Goal: Obtain resource: Download file/media

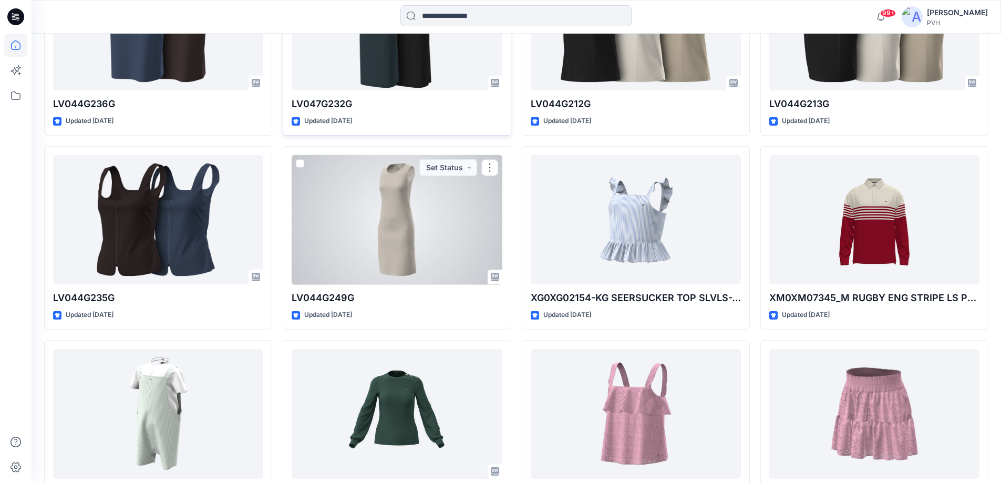
scroll to position [817, 0]
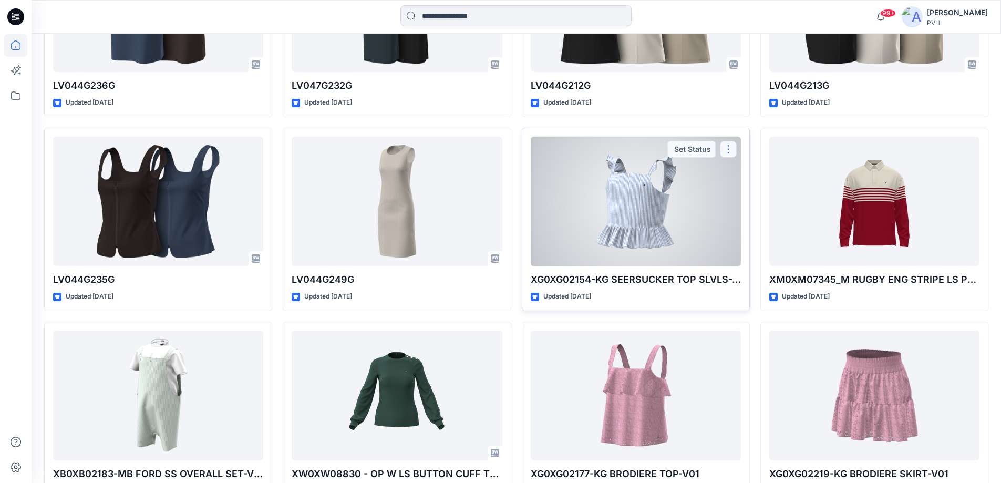
click at [726, 146] on button "button" at bounding box center [728, 149] width 17 height 17
click at [744, 176] on p "Comment" at bounding box center [757, 173] width 33 height 11
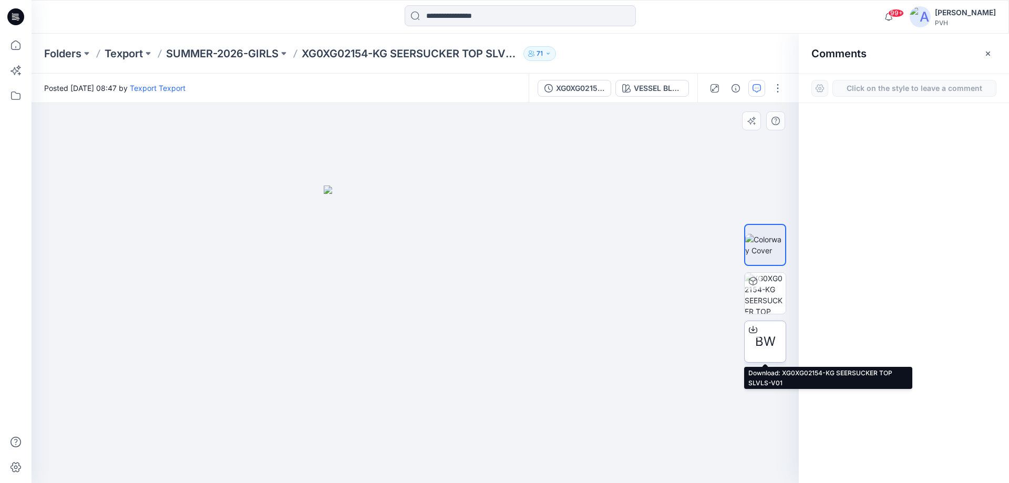
click at [772, 339] on span "BW" at bounding box center [765, 341] width 20 height 19
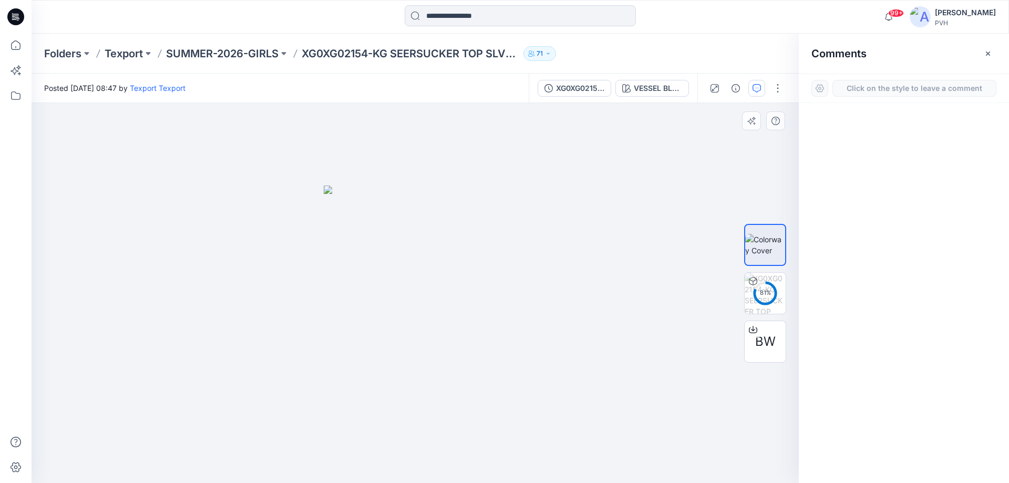
click at [412, 330] on div "1" at bounding box center [415, 293] width 767 height 380
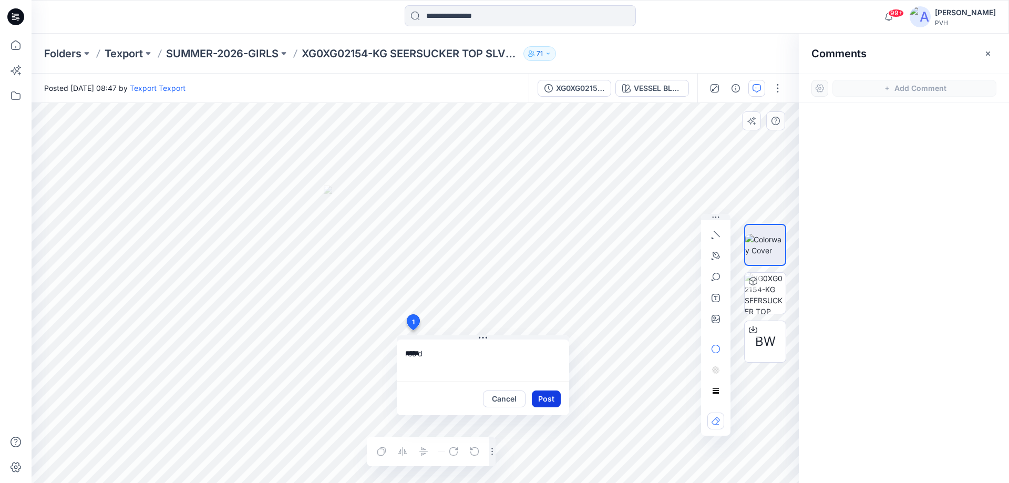
type textarea "*****"
click at [546, 401] on button "Post" at bounding box center [546, 398] width 29 height 17
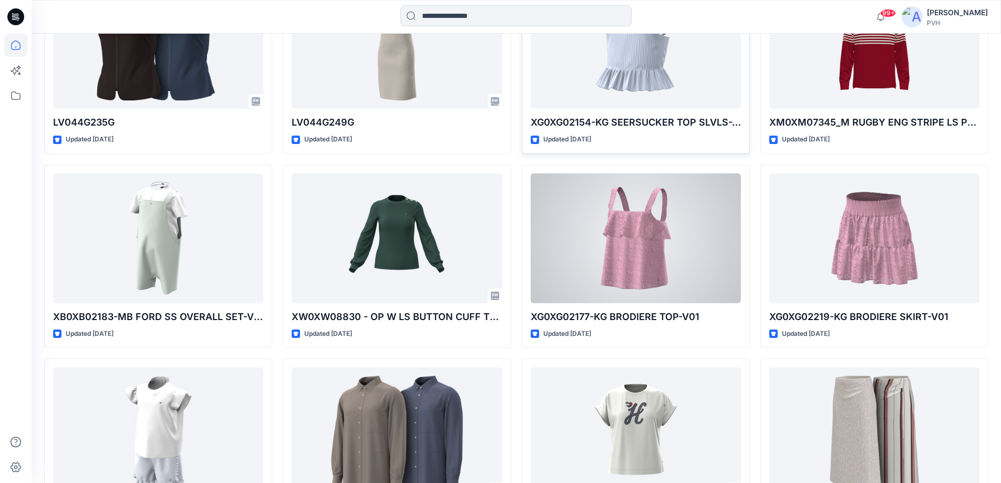
scroll to position [975, 0]
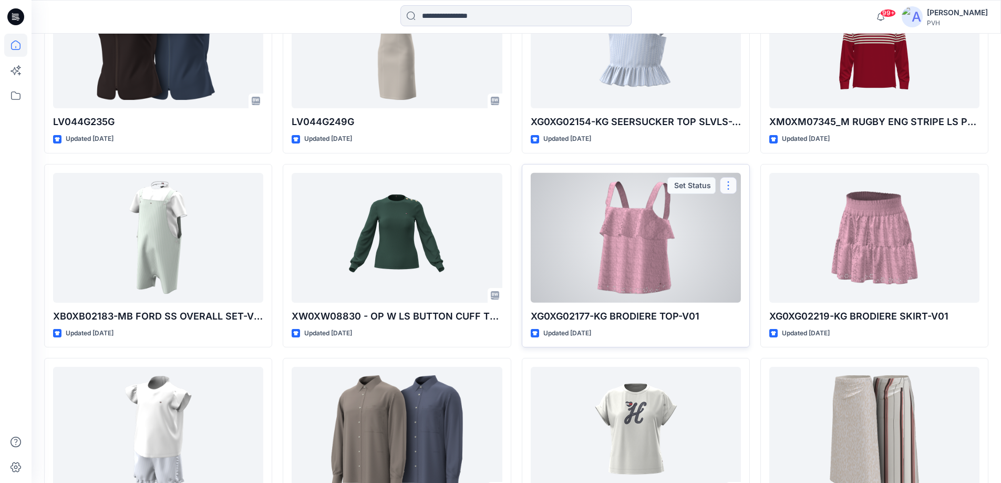
click at [729, 185] on button "button" at bounding box center [728, 185] width 17 height 17
click at [762, 211] on p "Comment" at bounding box center [757, 209] width 33 height 11
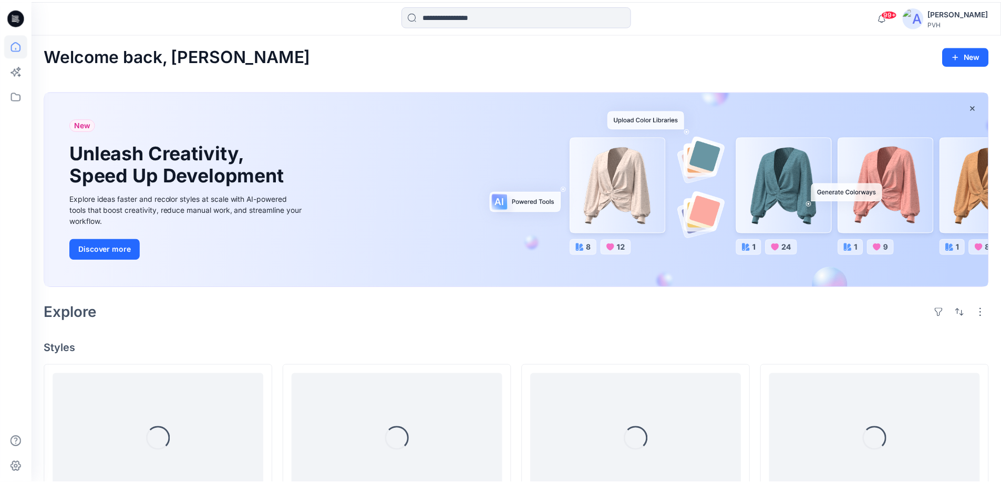
scroll to position [975, 0]
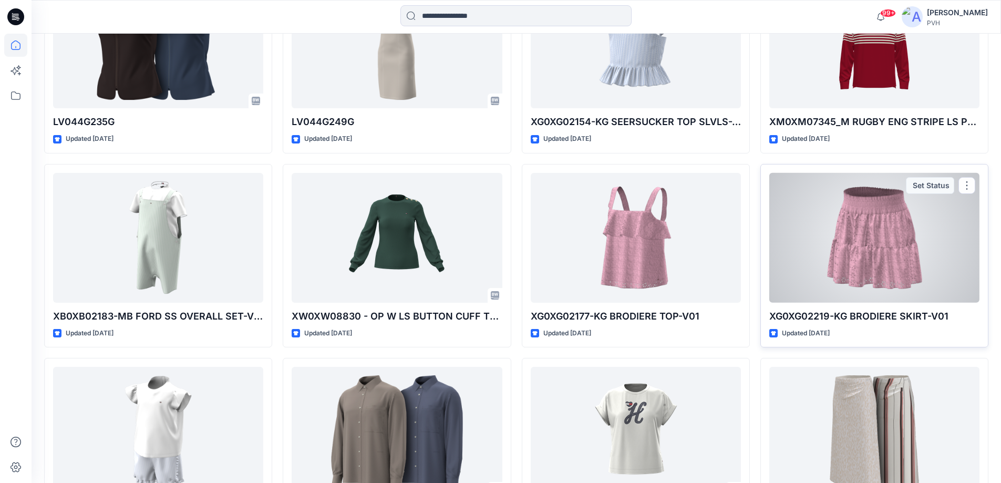
click at [915, 260] on div at bounding box center [874, 238] width 210 height 130
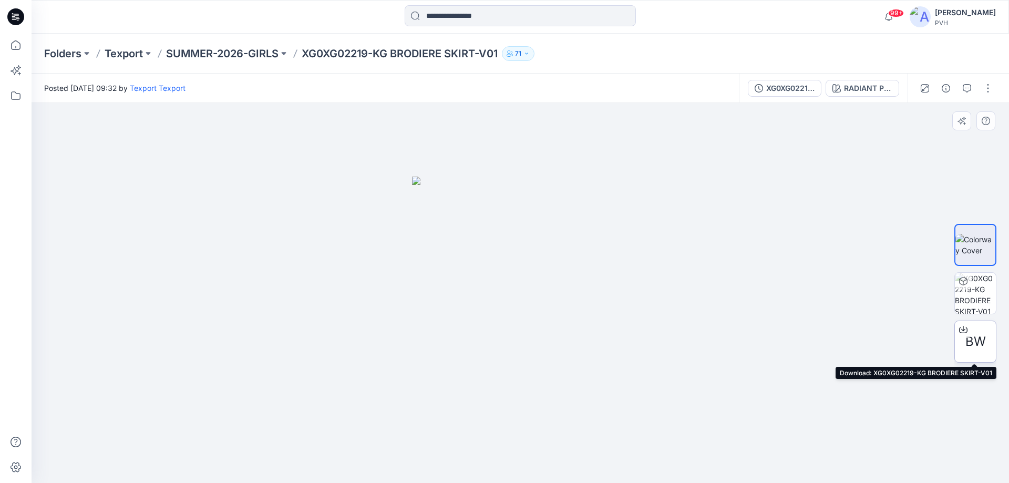
click at [983, 351] on div "BW" at bounding box center [975, 341] width 42 height 42
click at [992, 92] on button "button" at bounding box center [987, 88] width 17 height 17
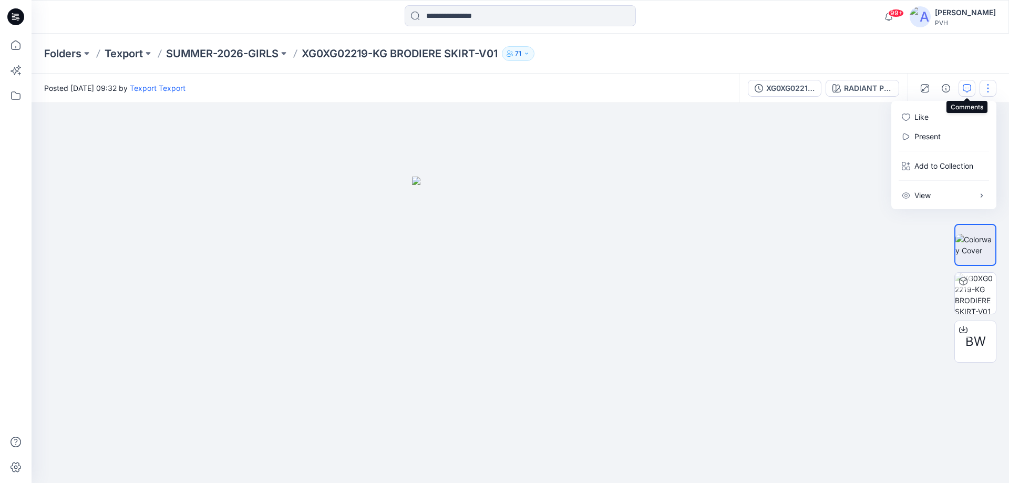
click at [968, 82] on button "button" at bounding box center [966, 88] width 17 height 17
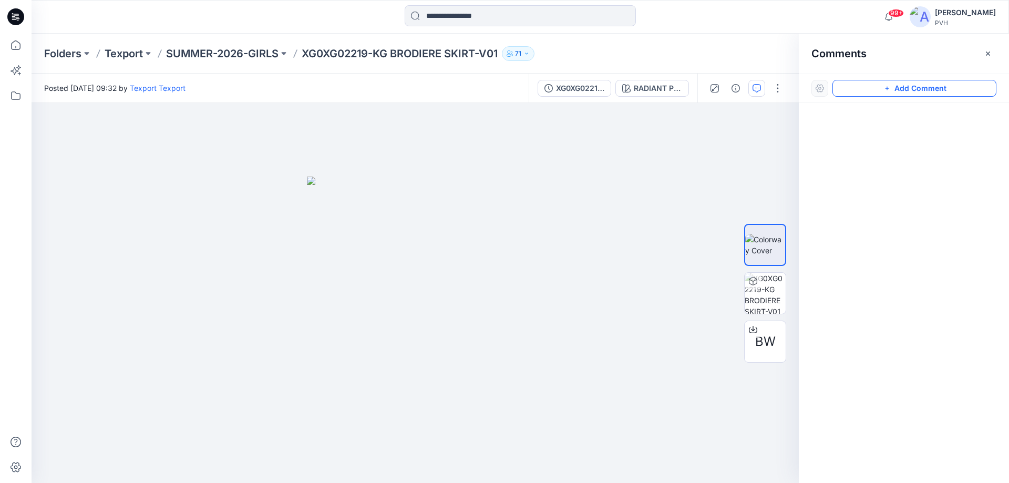
click at [927, 94] on button "Add Comment" at bounding box center [914, 88] width 164 height 17
click at [389, 323] on div "1" at bounding box center [415, 293] width 767 height 380
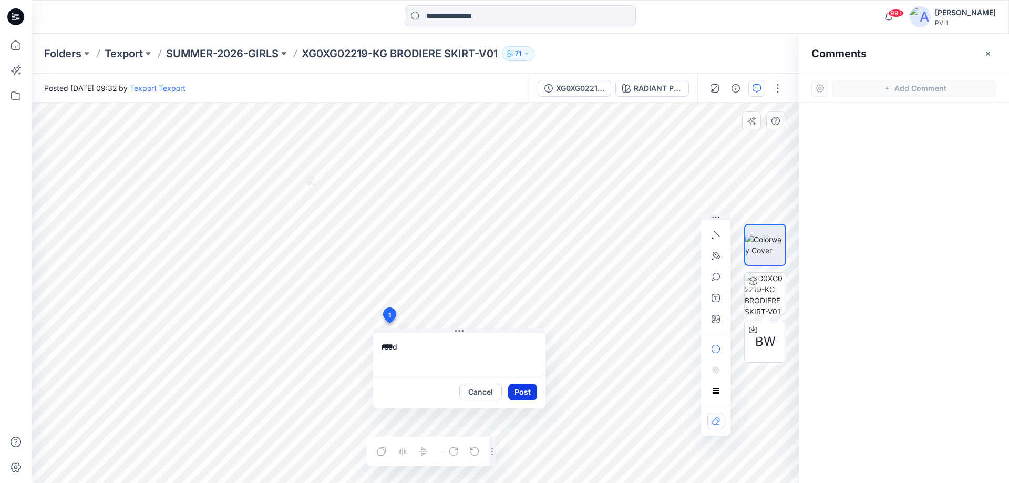
type textarea "****"
click at [518, 397] on button "Post" at bounding box center [522, 391] width 29 height 17
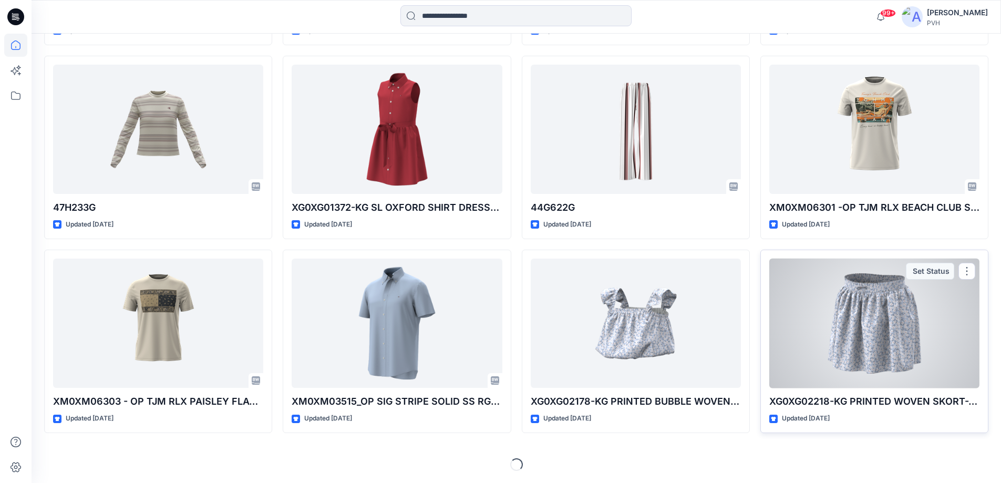
scroll to position [1666, 0]
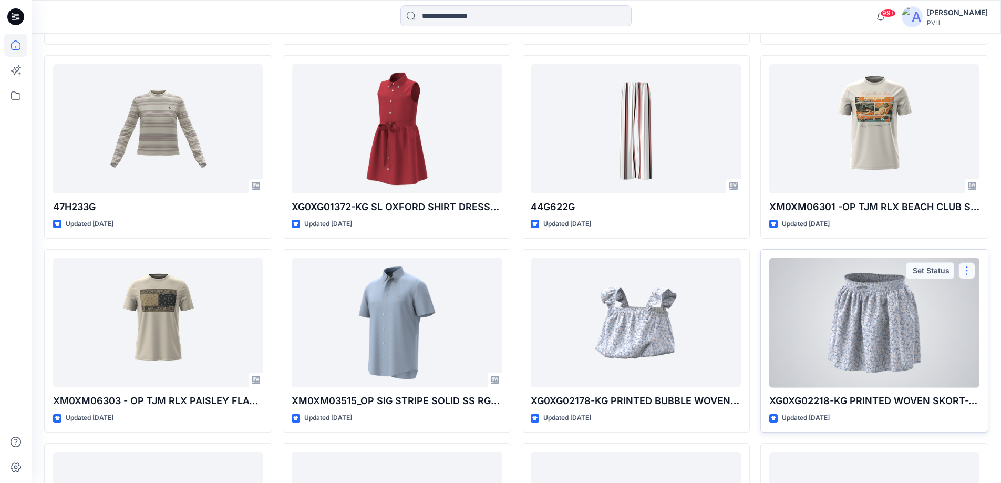
click at [968, 268] on button "button" at bounding box center [966, 270] width 17 height 17
click at [886, 295] on p "Comment" at bounding box center [894, 294] width 33 height 11
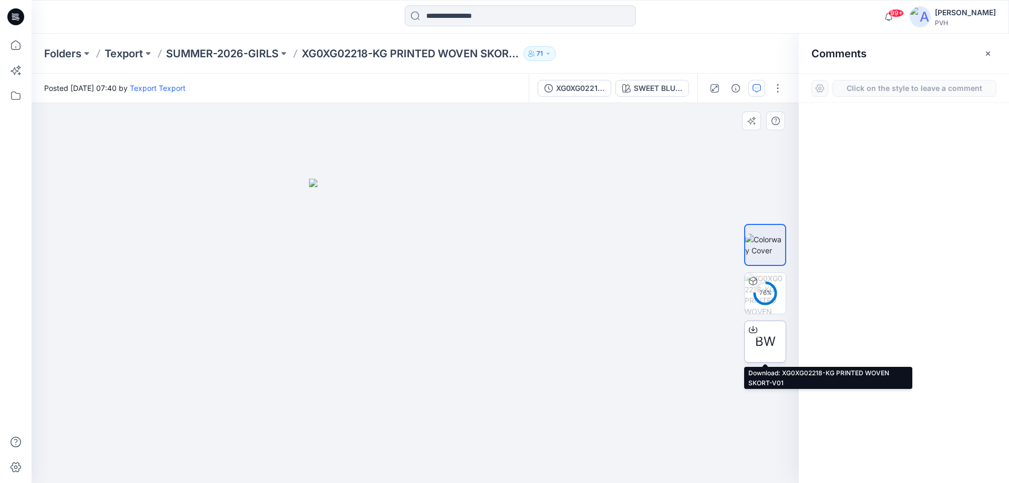
click at [774, 346] on span "BW" at bounding box center [765, 341] width 20 height 19
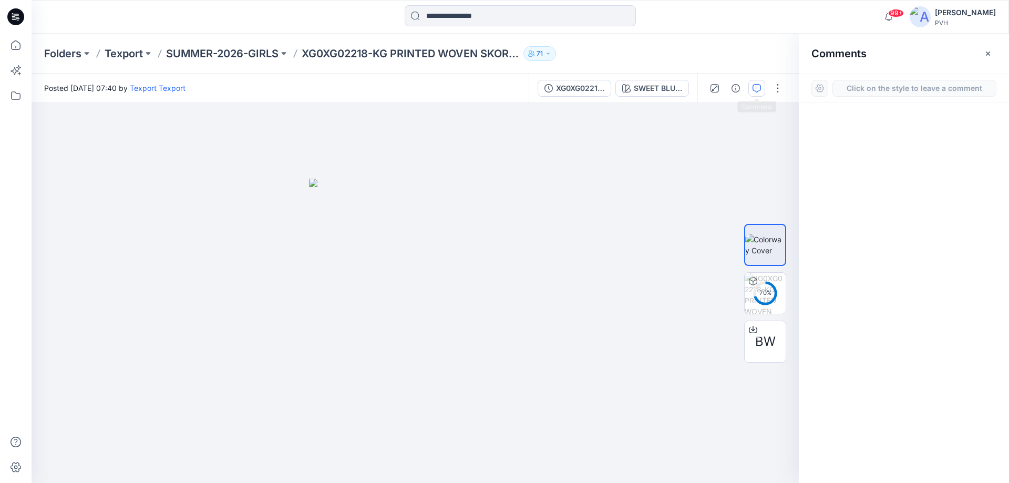
click at [754, 86] on icon "button" at bounding box center [756, 88] width 8 height 8
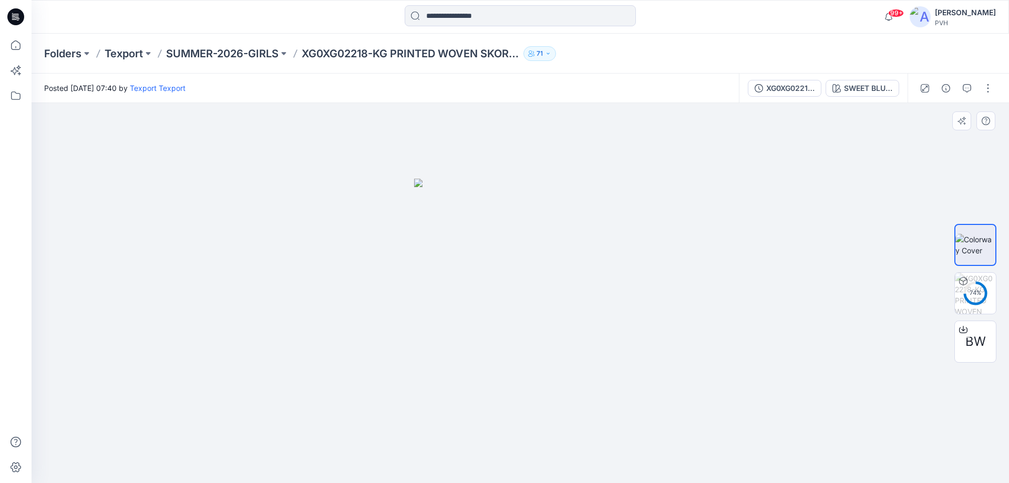
click at [505, 287] on img at bounding box center [520, 331] width 212 height 305
drag, startPoint x: 507, startPoint y: 289, endPoint x: 508, endPoint y: 311, distance: 22.1
click at [507, 289] on img at bounding box center [520, 331] width 212 height 305
drag, startPoint x: 856, startPoint y: 264, endPoint x: 863, endPoint y: 171, distance: 93.7
click at [855, 253] on div at bounding box center [520, 293] width 977 height 380
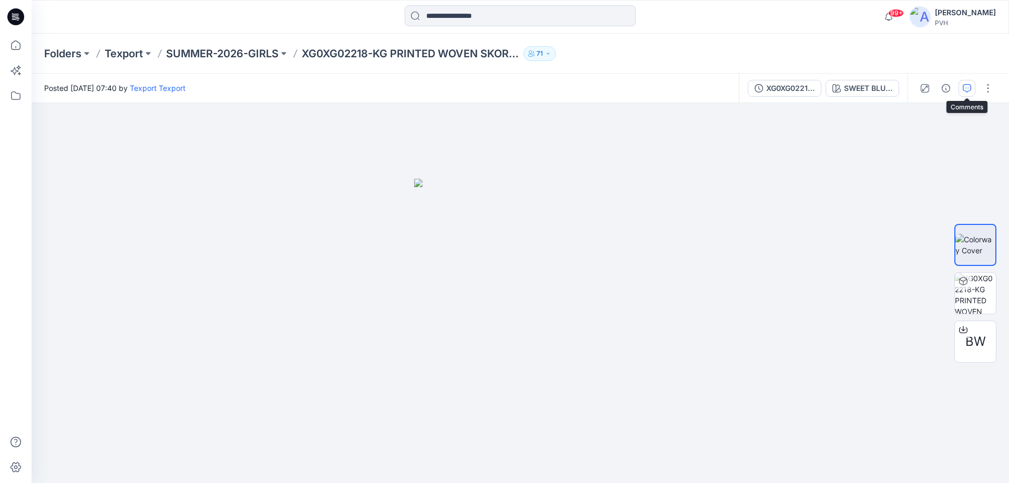
click at [966, 85] on icon "button" at bounding box center [966, 88] width 8 height 8
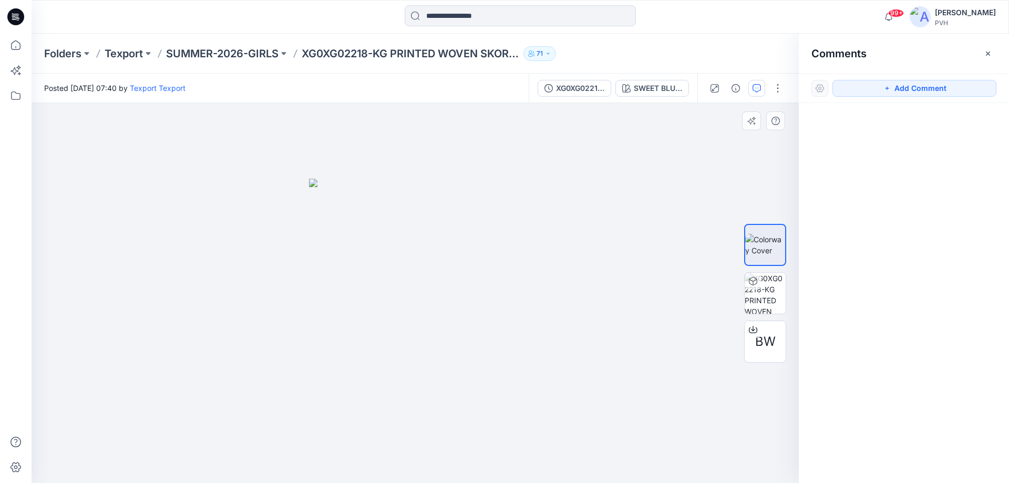
click at [430, 307] on img at bounding box center [415, 331] width 212 height 305
click at [851, 90] on button "Add Comment" at bounding box center [914, 88] width 164 height 17
click at [456, 361] on div "1" at bounding box center [415, 293] width 767 height 380
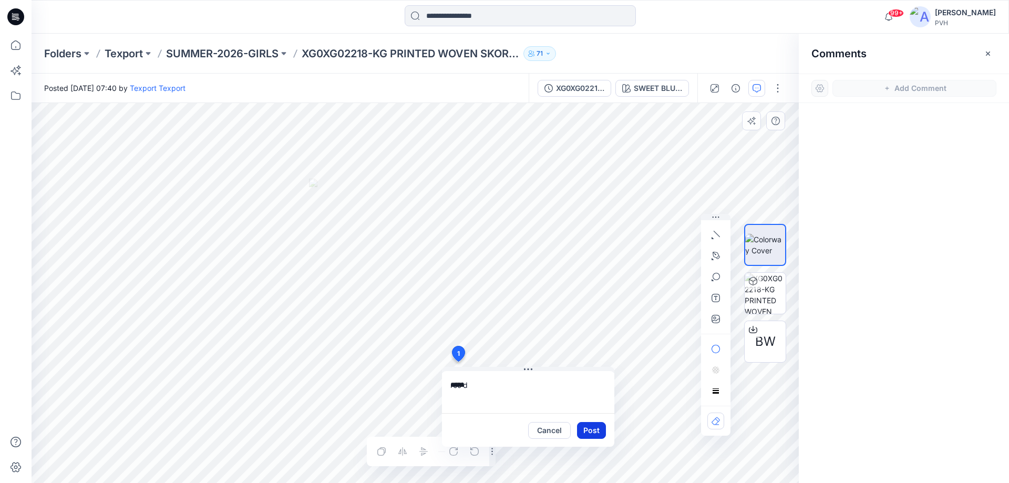
type textarea "*****"
click at [595, 431] on button "Post" at bounding box center [591, 430] width 29 height 17
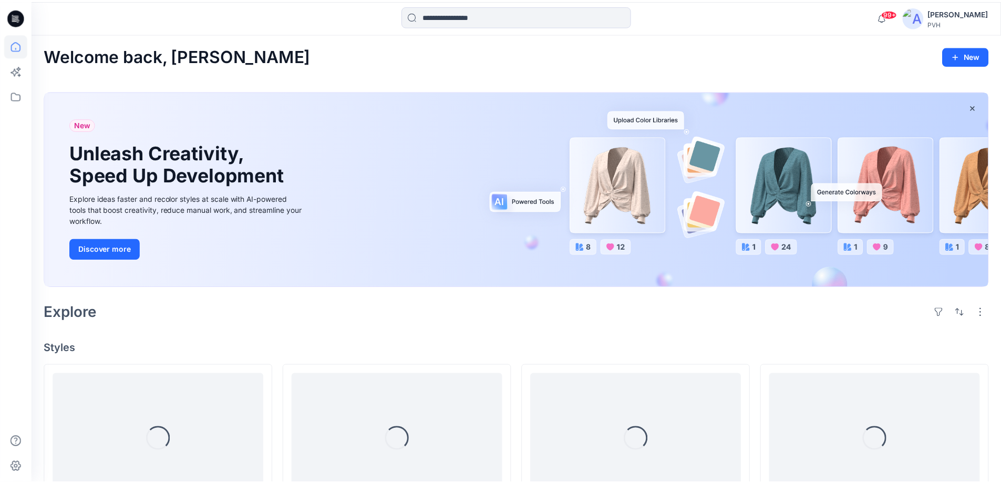
scroll to position [1666, 0]
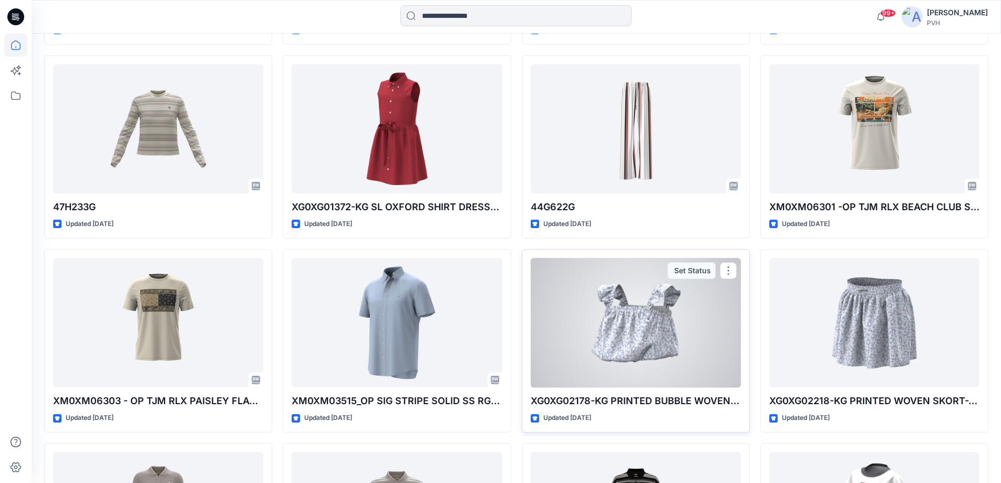
click at [662, 378] on div at bounding box center [636, 323] width 210 height 130
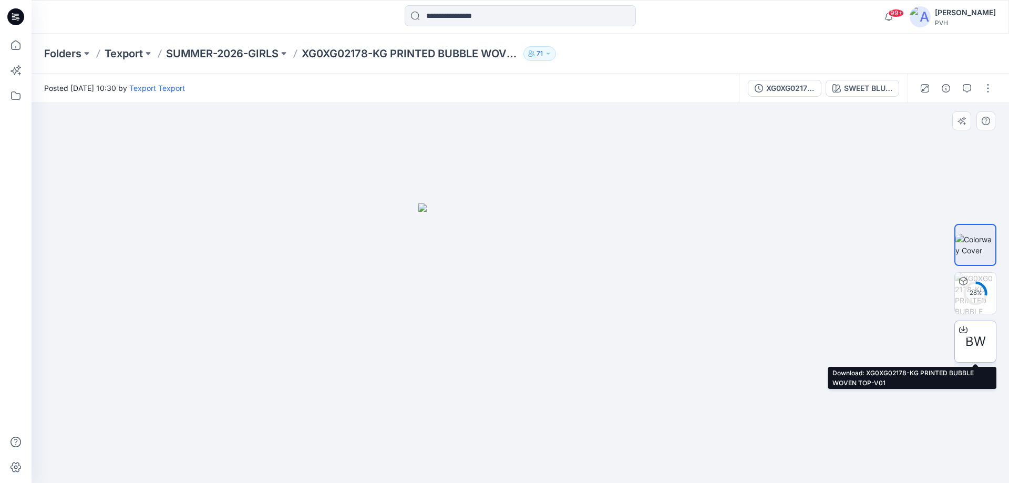
click at [979, 332] on span "BW" at bounding box center [975, 341] width 20 height 19
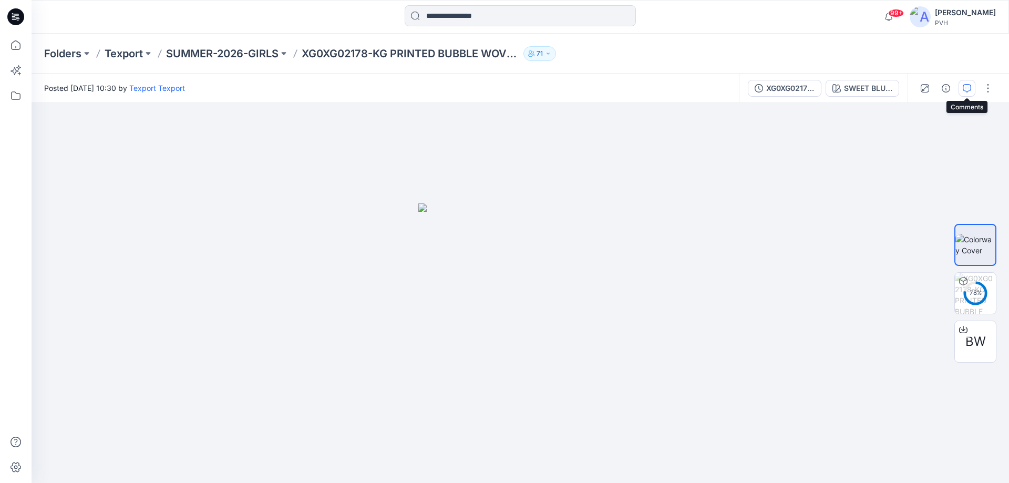
click at [973, 92] on button "button" at bounding box center [966, 88] width 17 height 17
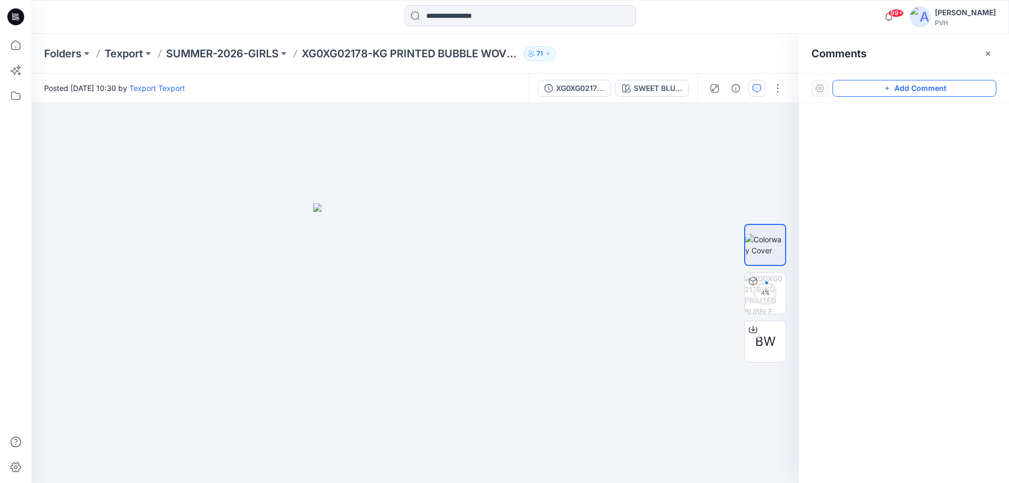
click at [931, 88] on button "Add Comment" at bounding box center [914, 88] width 164 height 17
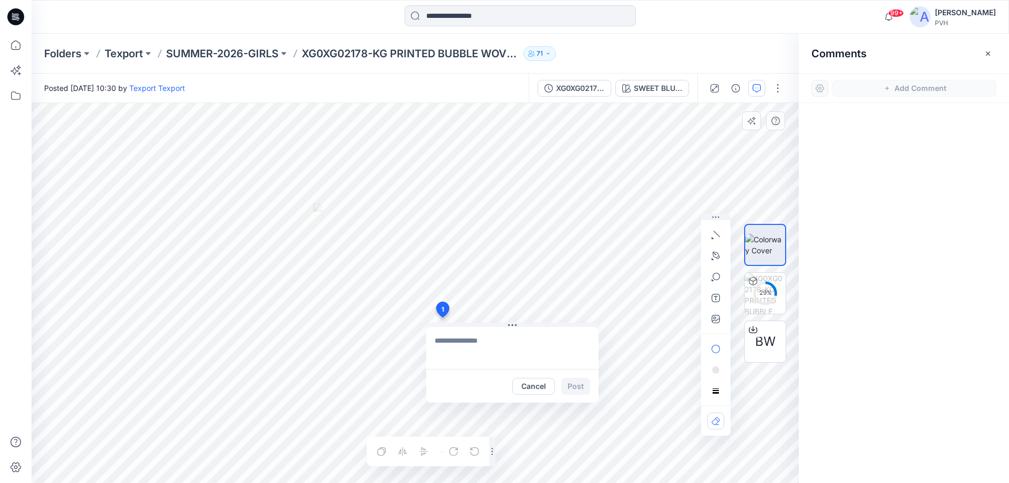
click at [442, 317] on div "1 Cancel Post Layer 1" at bounding box center [415, 293] width 767 height 380
click at [445, 306] on icon at bounding box center [443, 309] width 13 height 15
click at [444, 308] on span "1" at bounding box center [442, 309] width 3 height 9
click at [456, 348] on textarea at bounding box center [512, 348] width 172 height 42
type textarea "****"
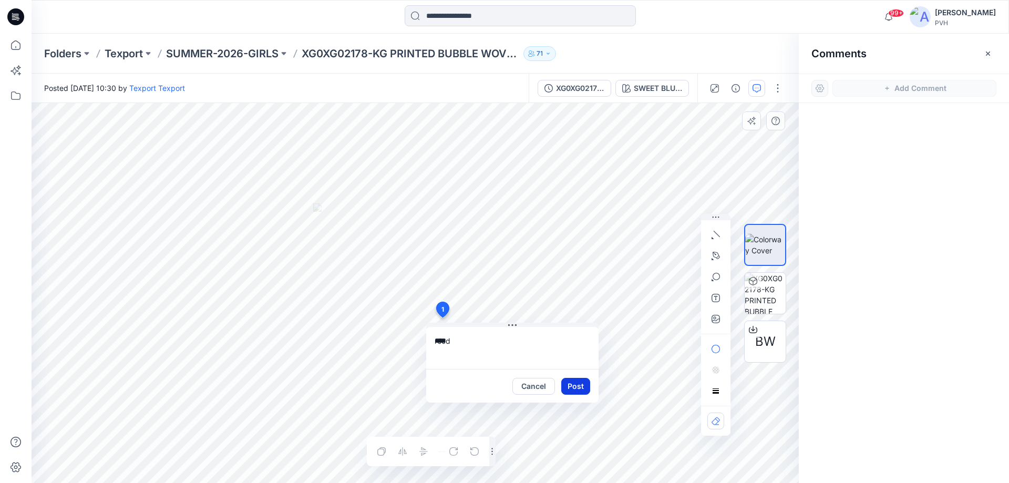
click at [576, 388] on button "Post" at bounding box center [575, 386] width 29 height 17
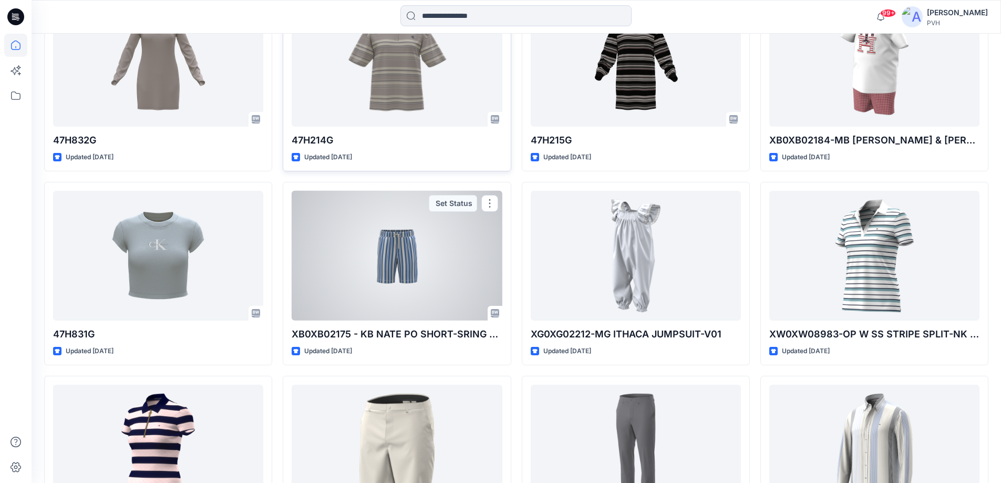
scroll to position [2138, 0]
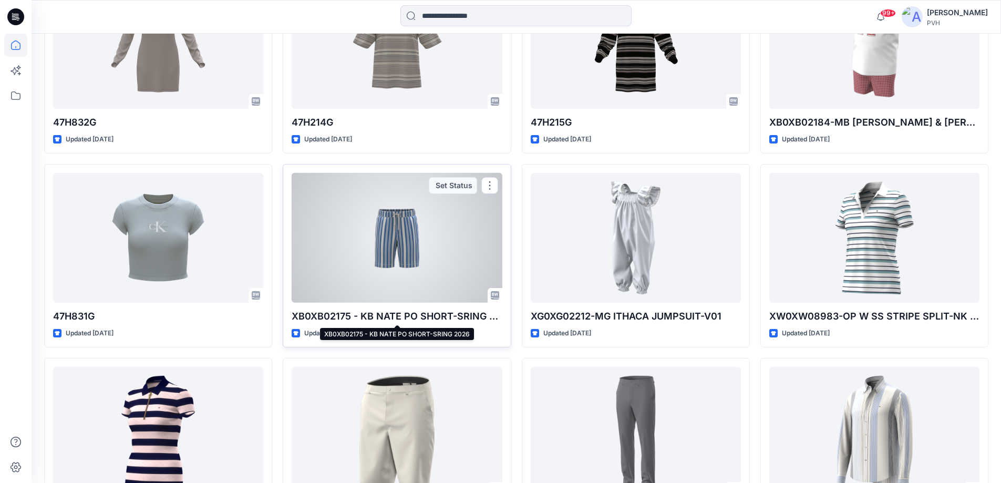
click at [387, 317] on p "XB0XB02175 - KB NATE PO SHORT-SRING 2026" at bounding box center [397, 316] width 210 height 15
click at [492, 186] on button "button" at bounding box center [489, 185] width 17 height 17
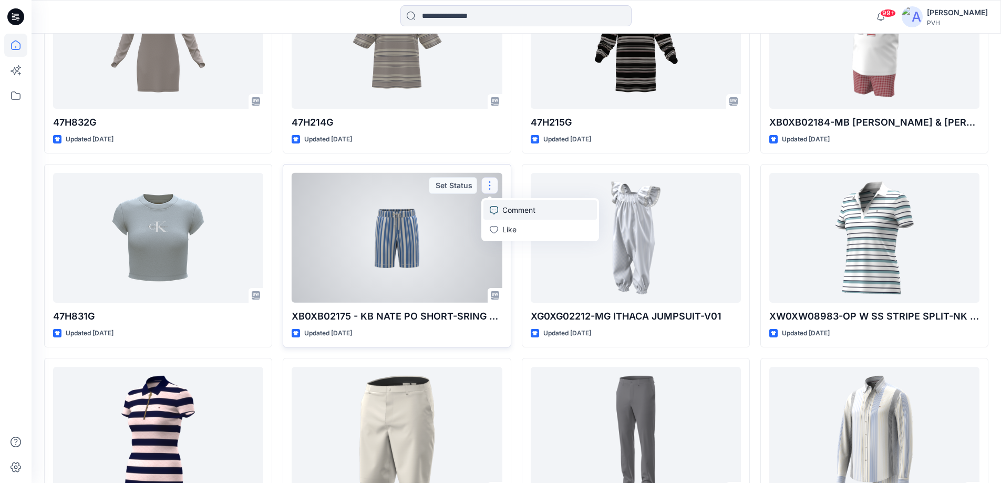
click at [518, 209] on p "Comment" at bounding box center [518, 209] width 33 height 11
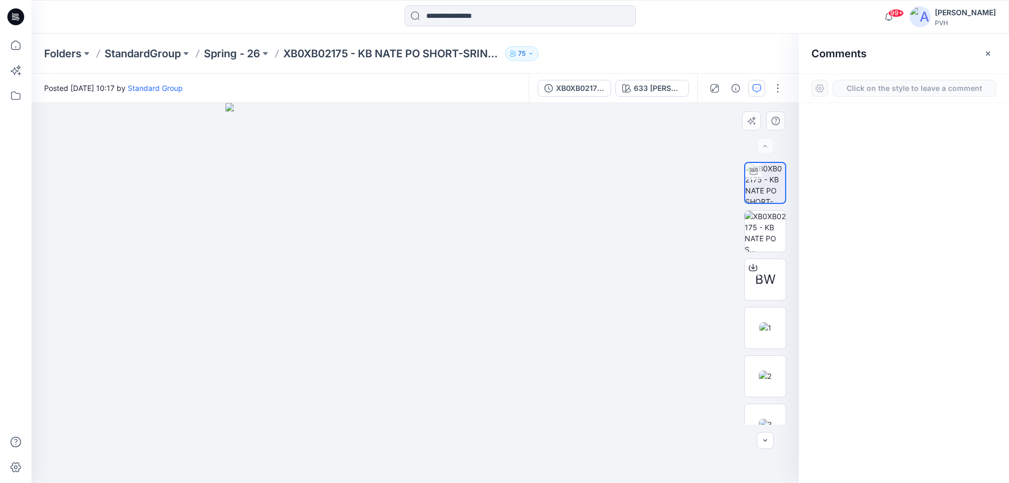
click at [442, 251] on div "1" at bounding box center [415, 293] width 767 height 380
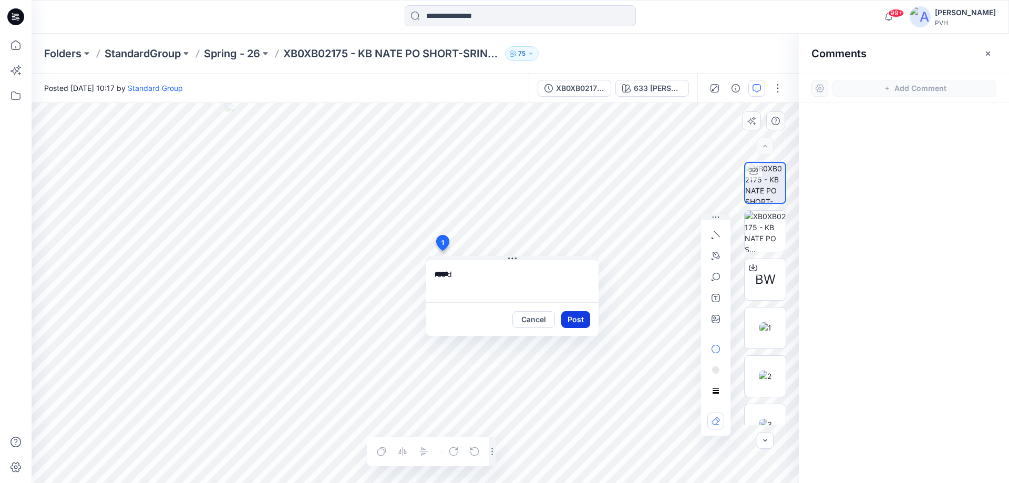
type textarea "*****"
drag, startPoint x: 566, startPoint y: 319, endPoint x: 596, endPoint y: 302, distance: 34.3
click at [568, 317] on button "Post" at bounding box center [575, 319] width 29 height 17
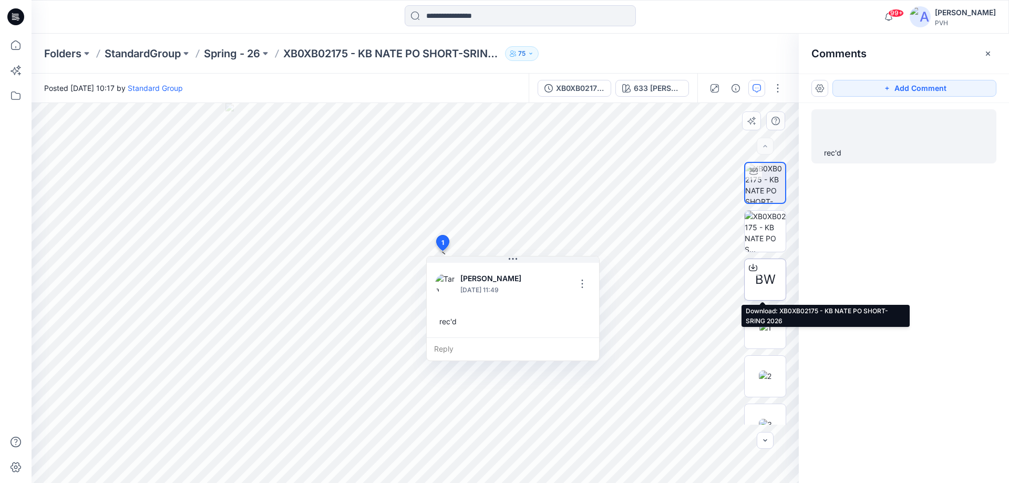
click at [758, 280] on span "BW" at bounding box center [765, 279] width 20 height 19
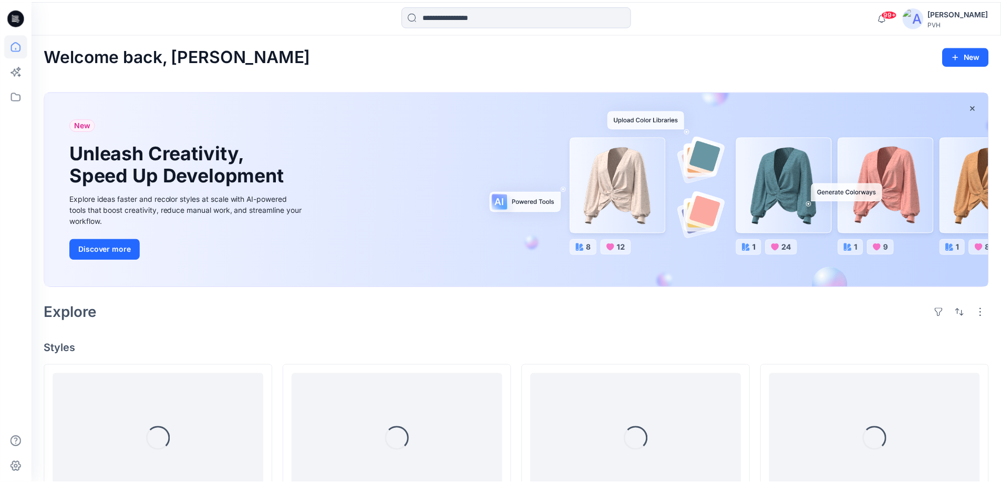
scroll to position [2138, 0]
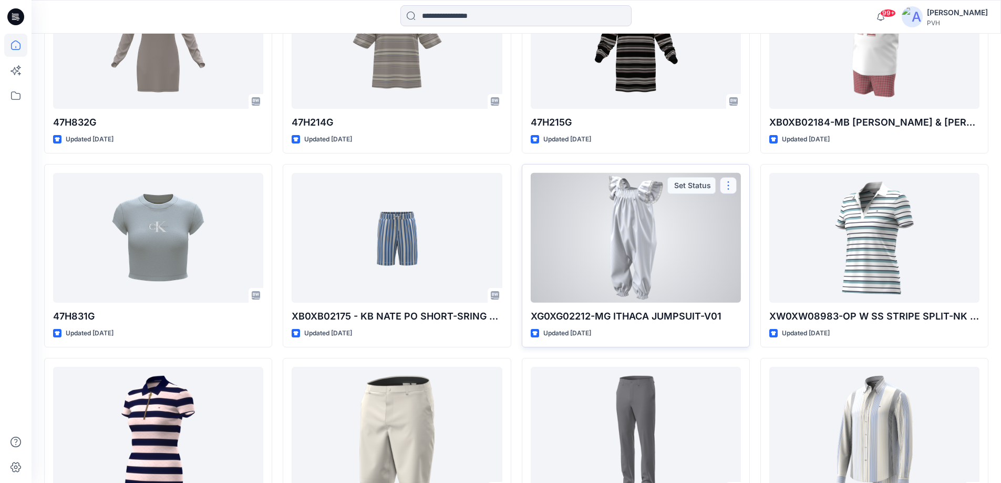
click at [729, 184] on button "button" at bounding box center [728, 185] width 17 height 17
click at [777, 207] on link "Comment" at bounding box center [778, 209] width 113 height 19
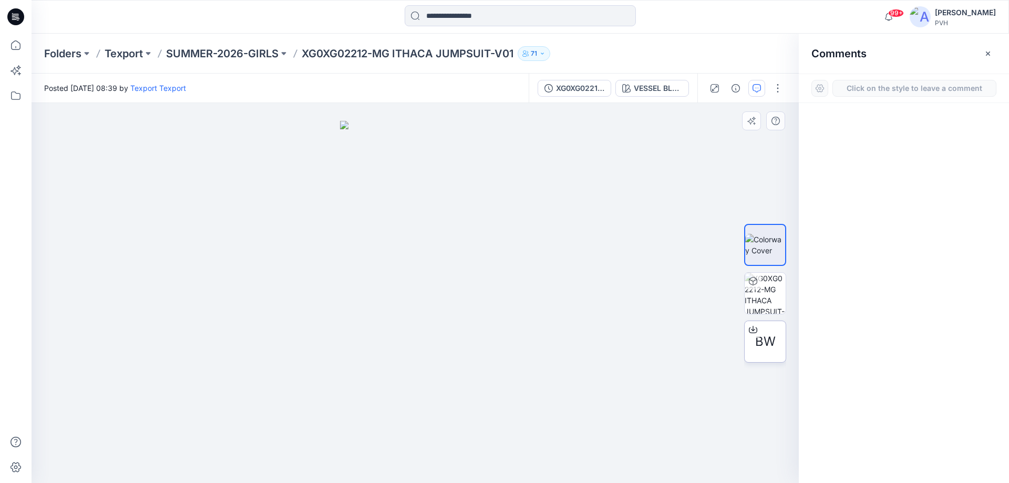
click at [982, 337] on div at bounding box center [903, 273] width 210 height 341
click at [415, 324] on div "1" at bounding box center [415, 293] width 767 height 380
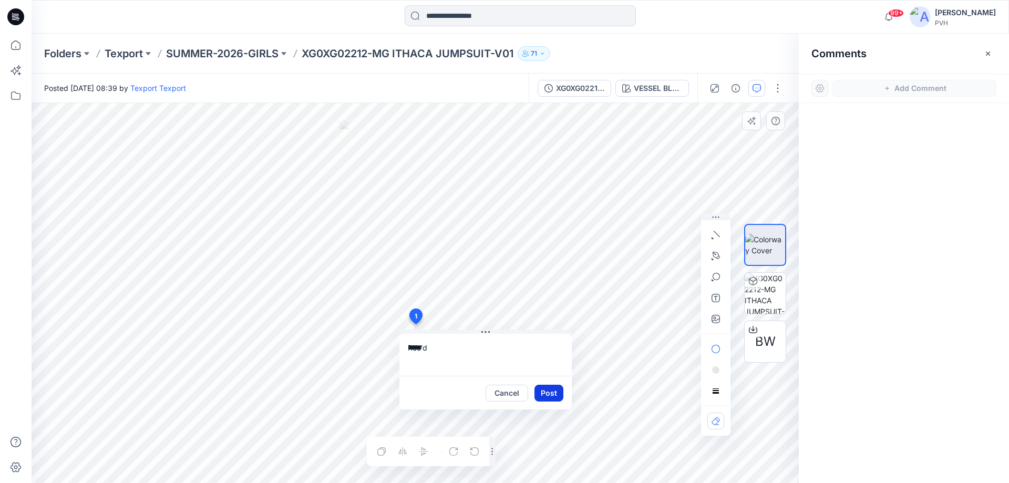
type textarea "*****"
click at [548, 397] on button "Post" at bounding box center [548, 393] width 29 height 17
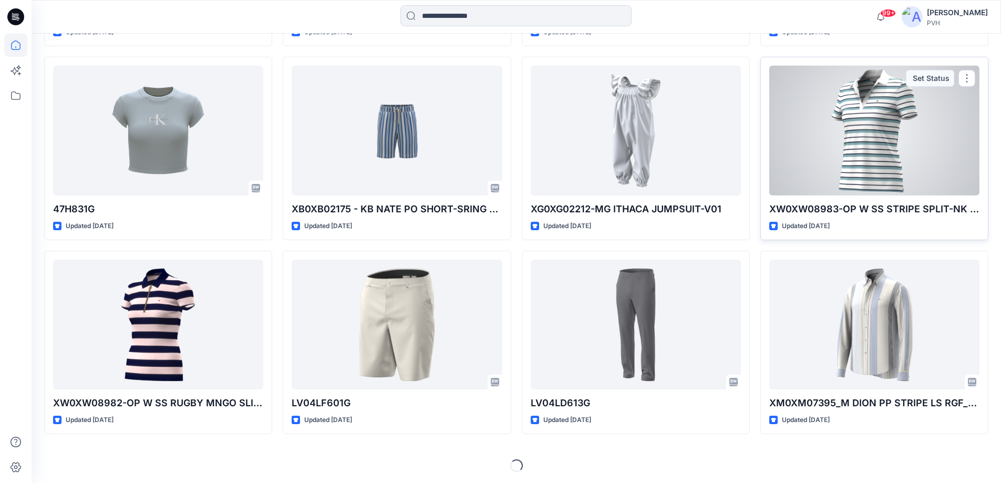
scroll to position [2247, 0]
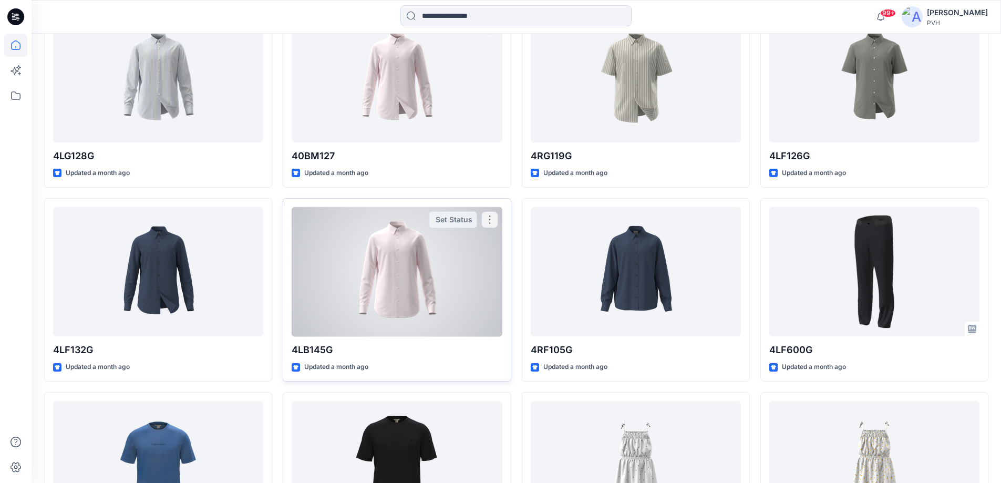
scroll to position [8065, 0]
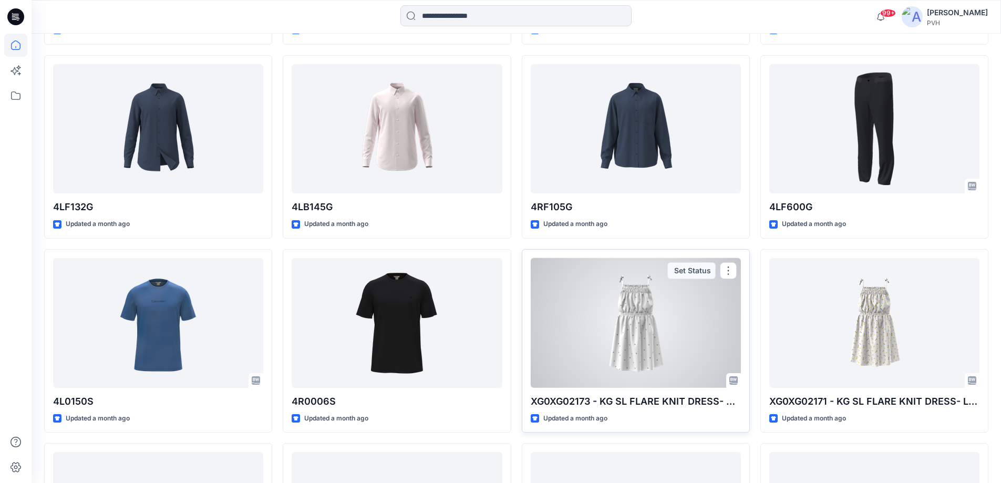
click at [655, 365] on div at bounding box center [636, 323] width 210 height 130
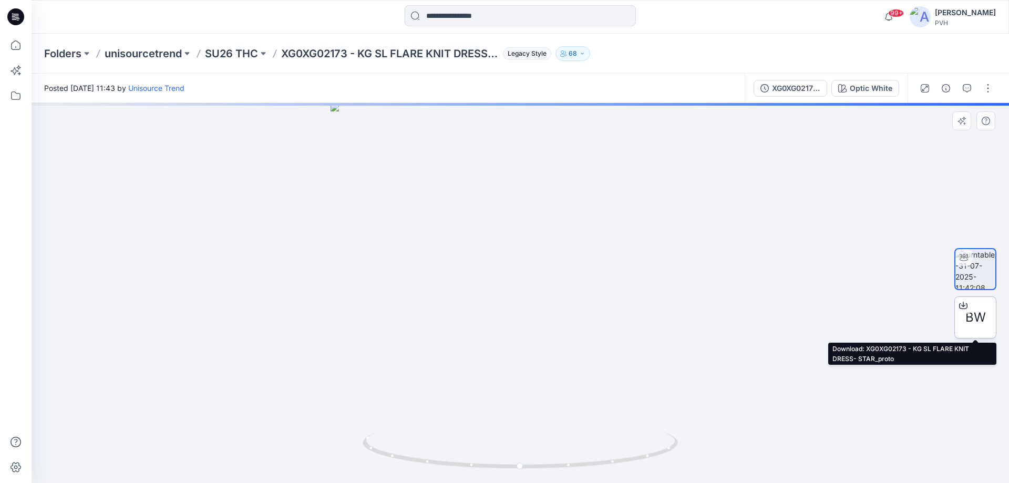
click at [965, 321] on span "BW" at bounding box center [975, 317] width 20 height 19
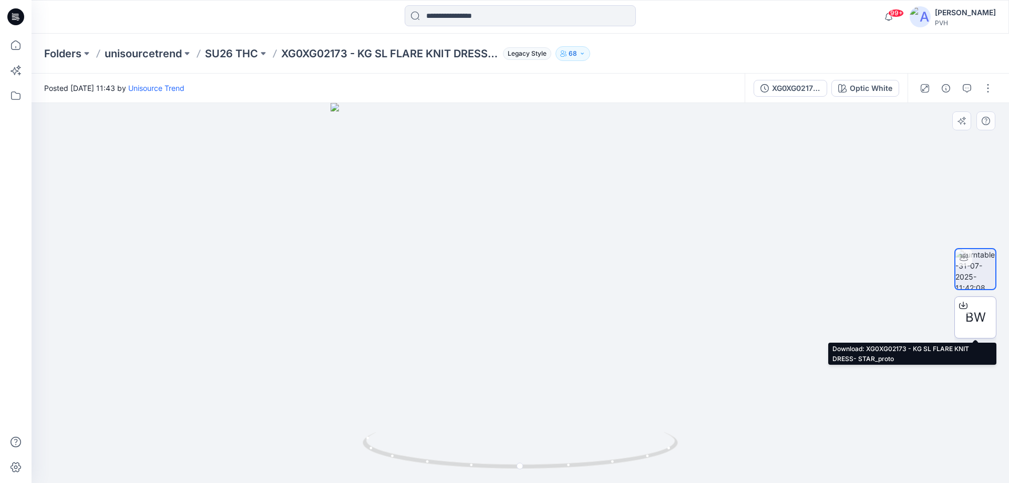
click at [975, 316] on span "BW" at bounding box center [975, 317] width 20 height 19
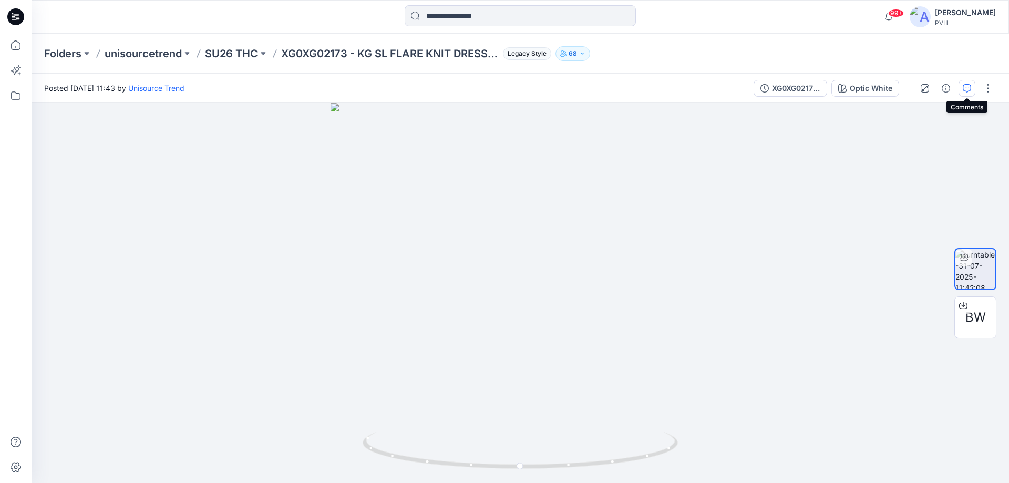
click at [960, 90] on button "button" at bounding box center [966, 88] width 17 height 17
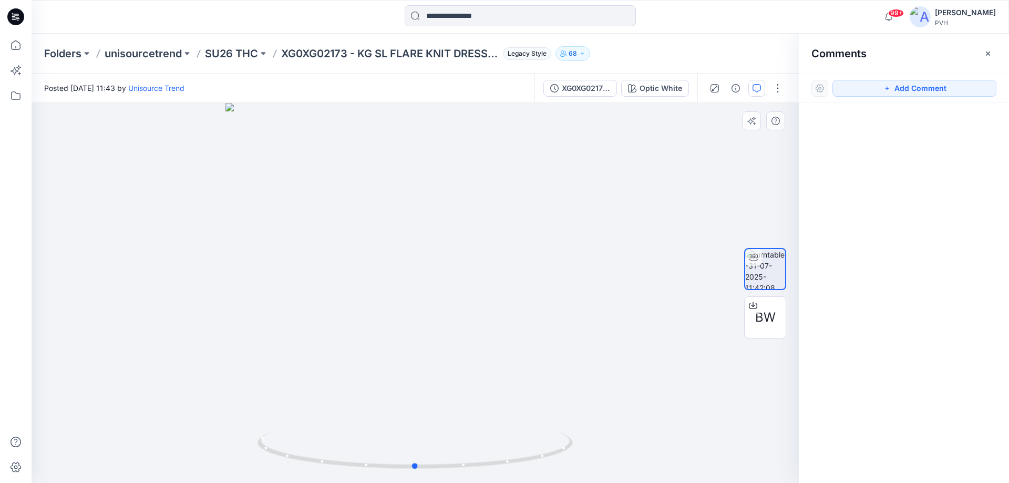
click at [514, 407] on div at bounding box center [415, 293] width 767 height 380
drag, startPoint x: 365, startPoint y: 369, endPoint x: 368, endPoint y: 379, distance: 9.8
click at [367, 376] on div at bounding box center [415, 293] width 767 height 380
drag, startPoint x: 903, startPoint y: 82, endPoint x: 893, endPoint y: 103, distance: 23.5
click at [903, 84] on button "Add Comment" at bounding box center [914, 88] width 164 height 17
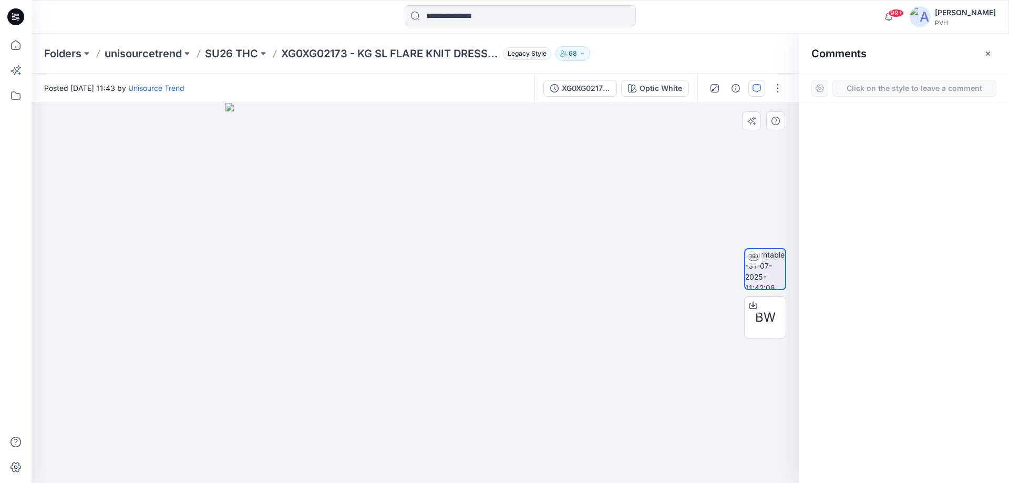
click at [424, 367] on div "1" at bounding box center [415, 293] width 767 height 380
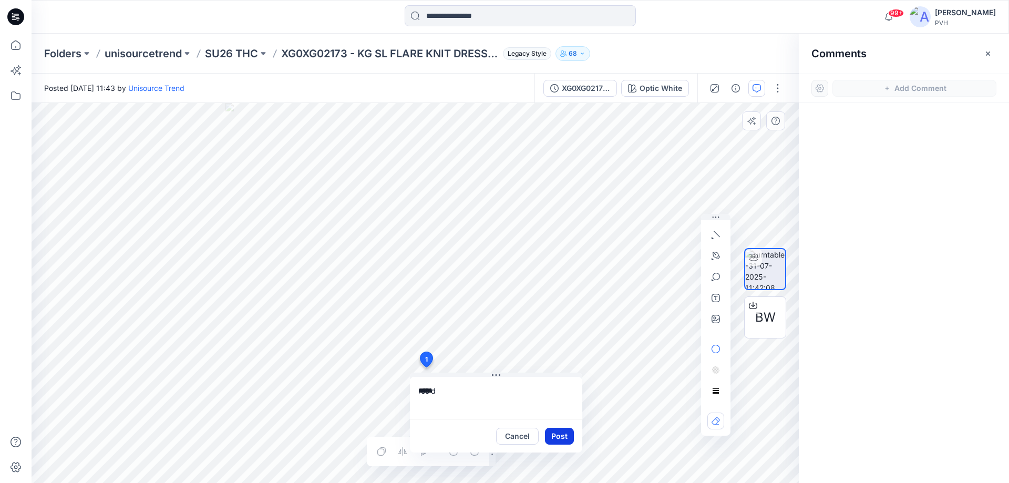
type textarea "*****"
click at [555, 440] on button "Post" at bounding box center [559, 436] width 29 height 17
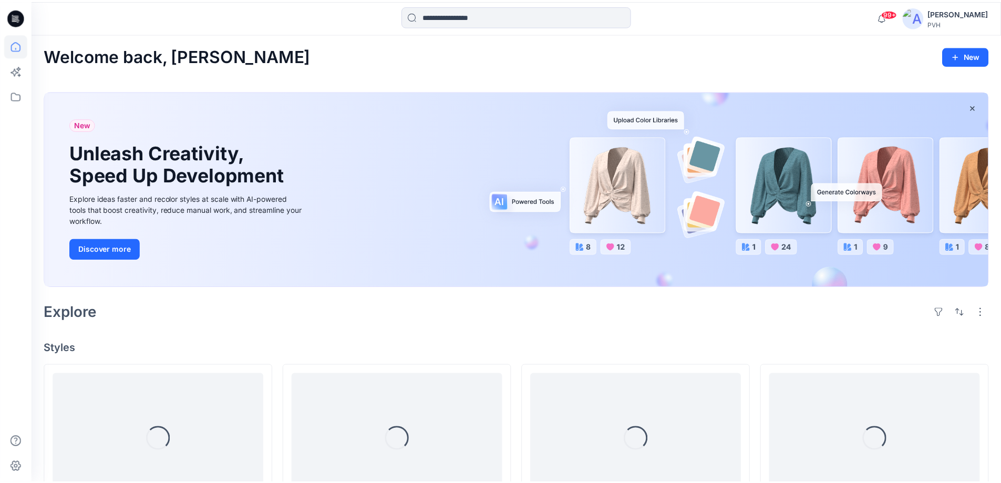
scroll to position [8065, 0]
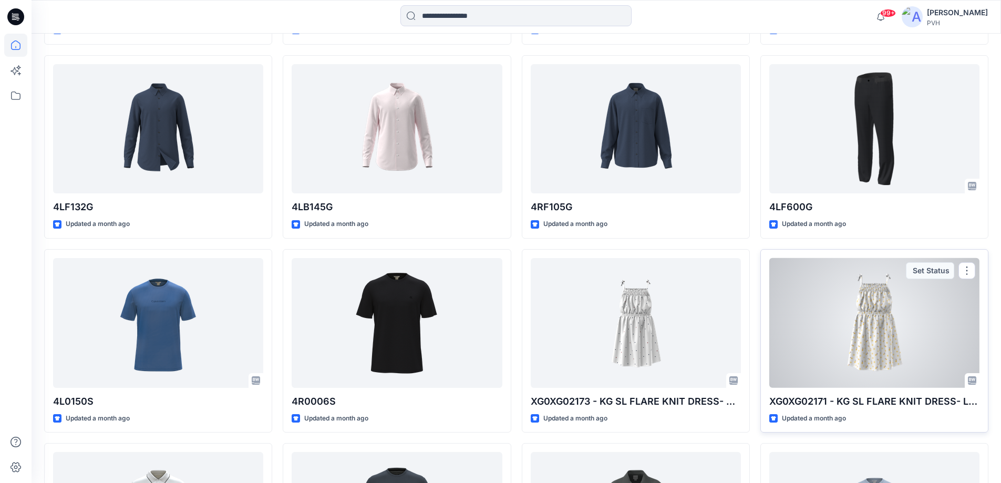
click at [876, 347] on div at bounding box center [874, 323] width 210 height 130
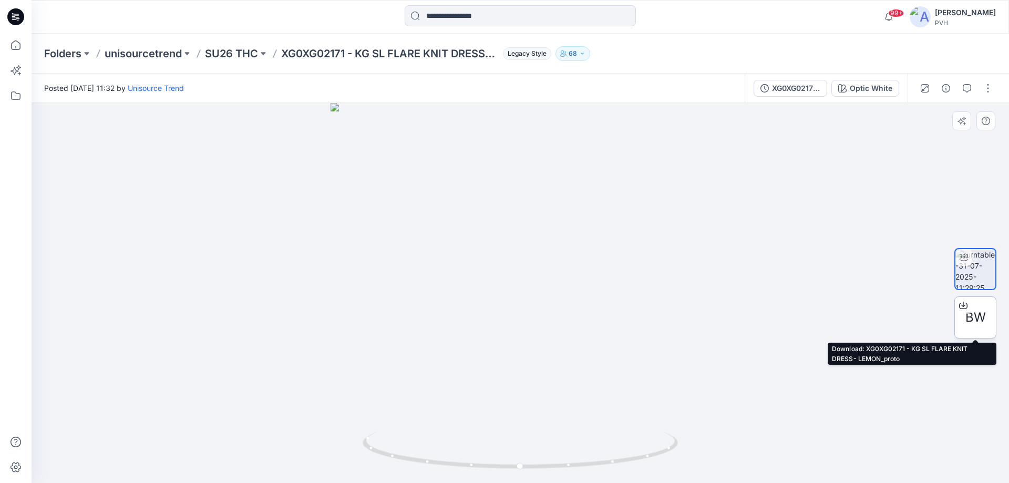
click at [970, 311] on div at bounding box center [962, 305] width 17 height 17
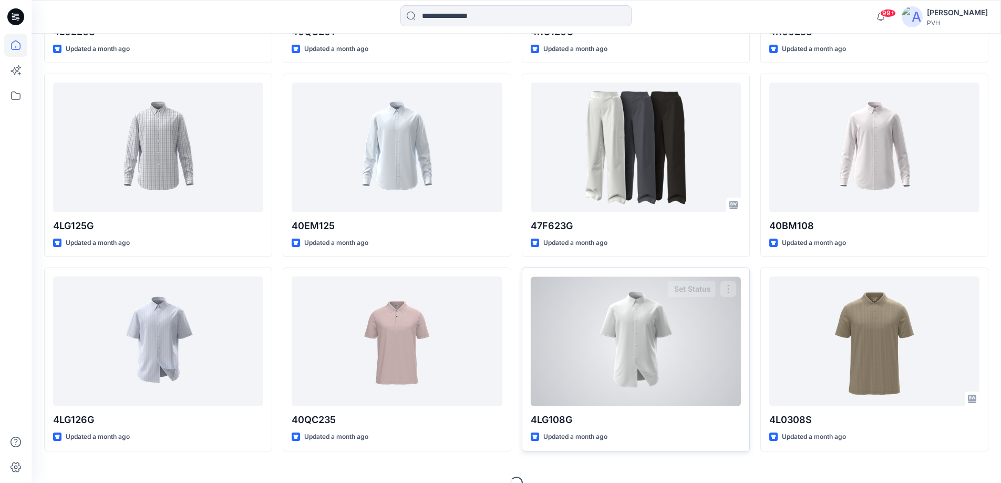
scroll to position [8647, 0]
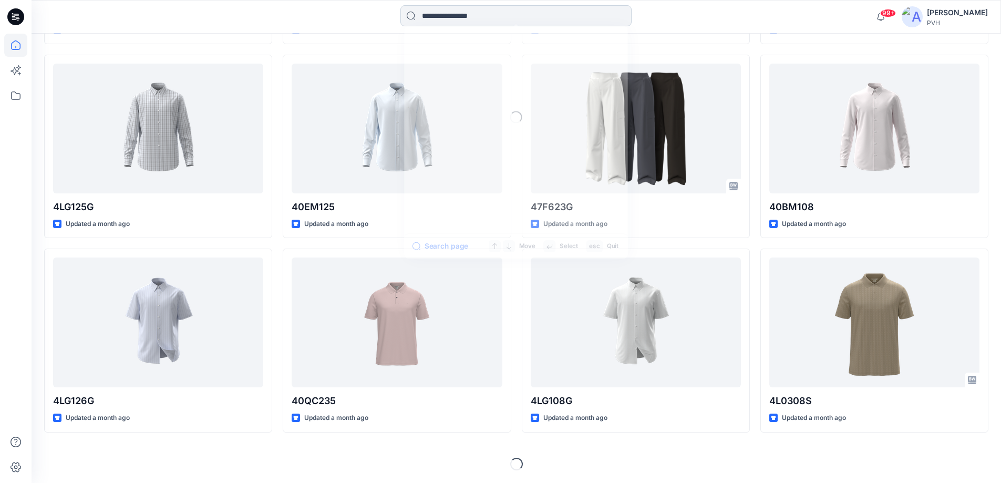
click at [477, 21] on input at bounding box center [515, 15] width 231 height 21
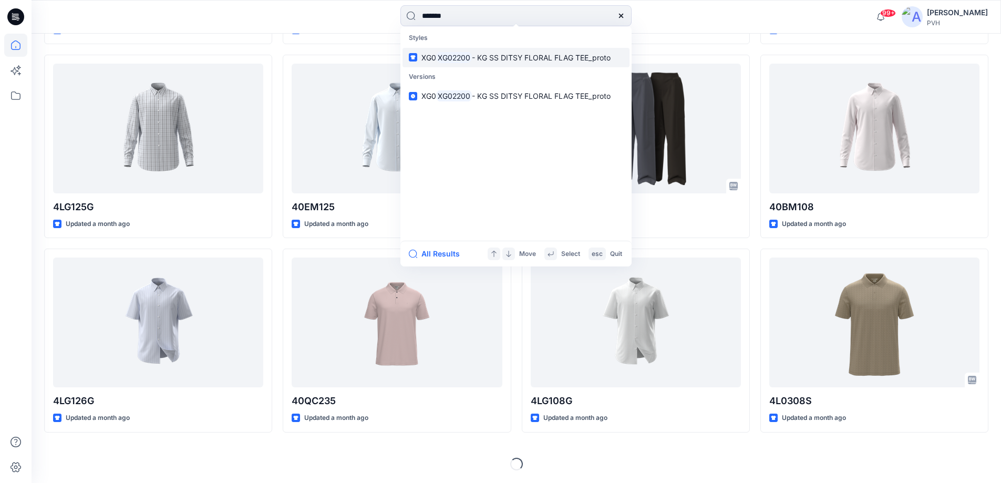
type input "*******"
click at [463, 61] on mark "XG02200" at bounding box center [454, 57] width 36 height 12
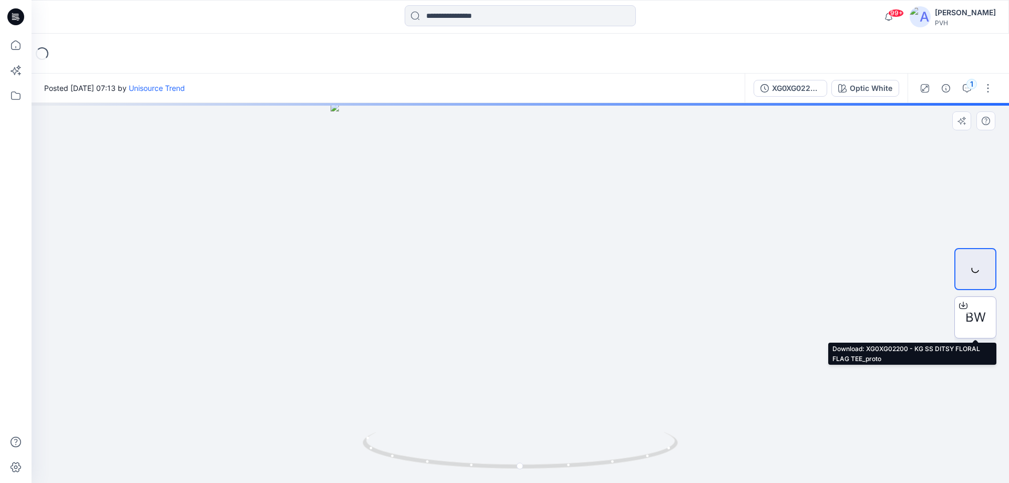
click at [979, 313] on span "BW" at bounding box center [975, 317] width 20 height 19
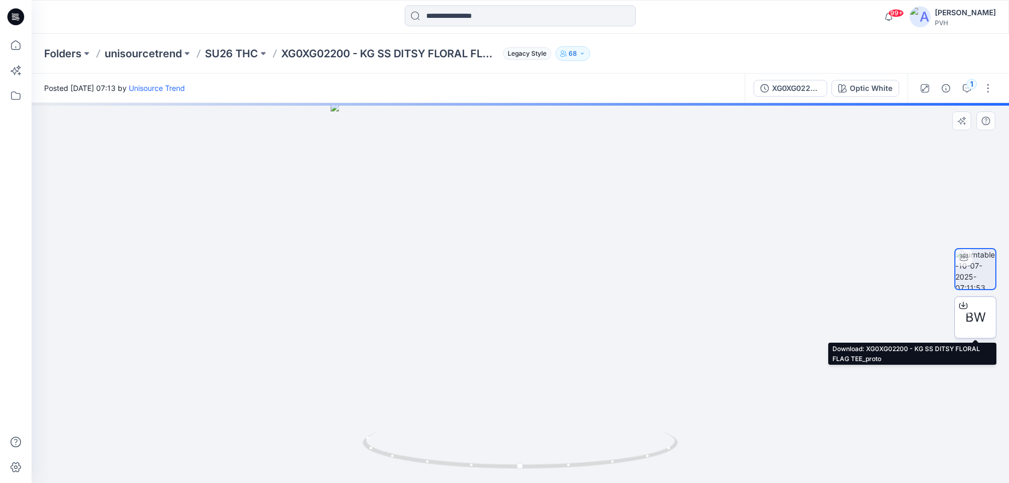
click at [972, 321] on span "BW" at bounding box center [975, 317] width 20 height 19
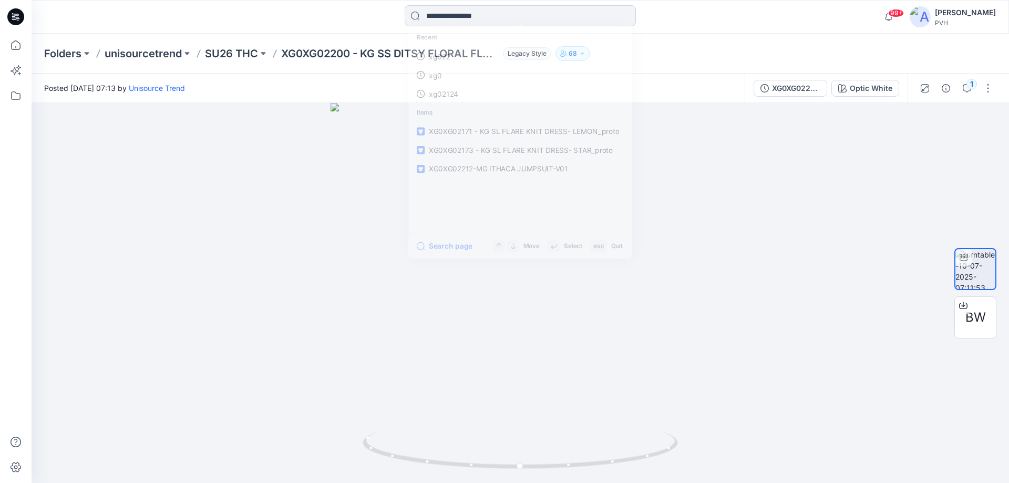
click at [547, 19] on input at bounding box center [519, 15] width 231 height 21
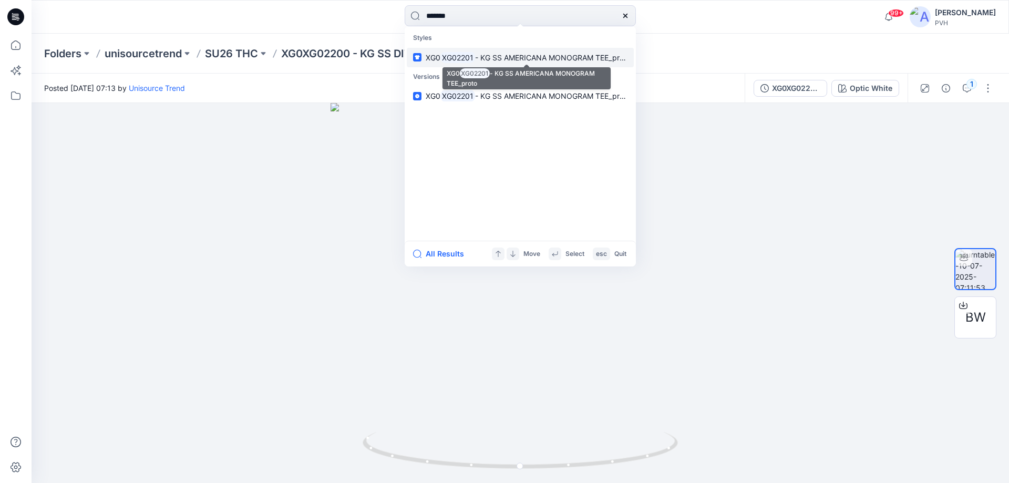
type input "*******"
click at [497, 53] on span "- KG SS AMERICANA MONOGRAM TEE_proto" at bounding box center [552, 57] width 155 height 9
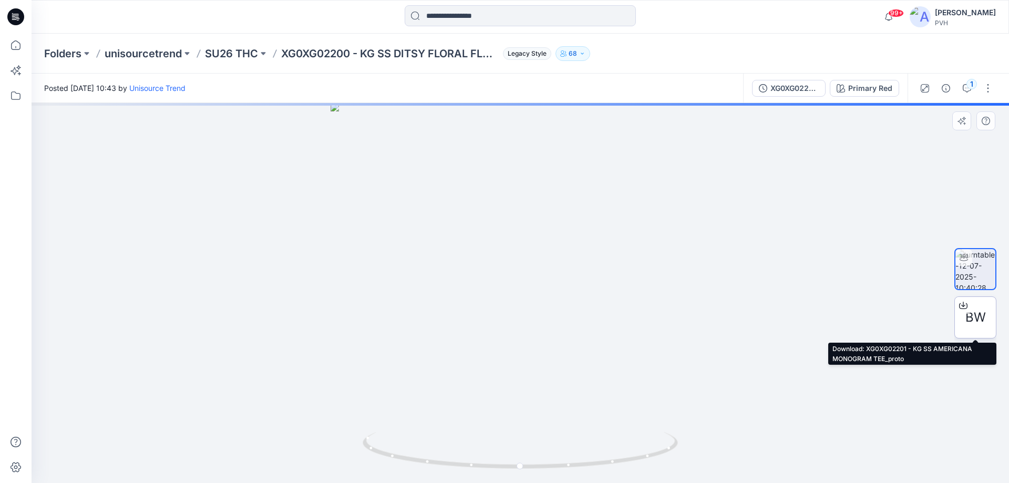
click at [978, 311] on span "BW" at bounding box center [975, 317] width 20 height 19
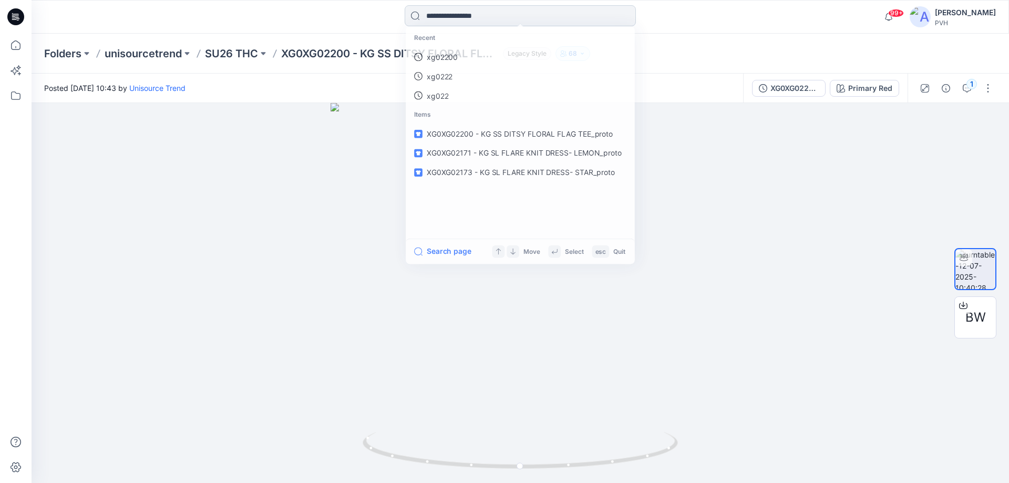
click at [522, 17] on input at bounding box center [519, 15] width 231 height 21
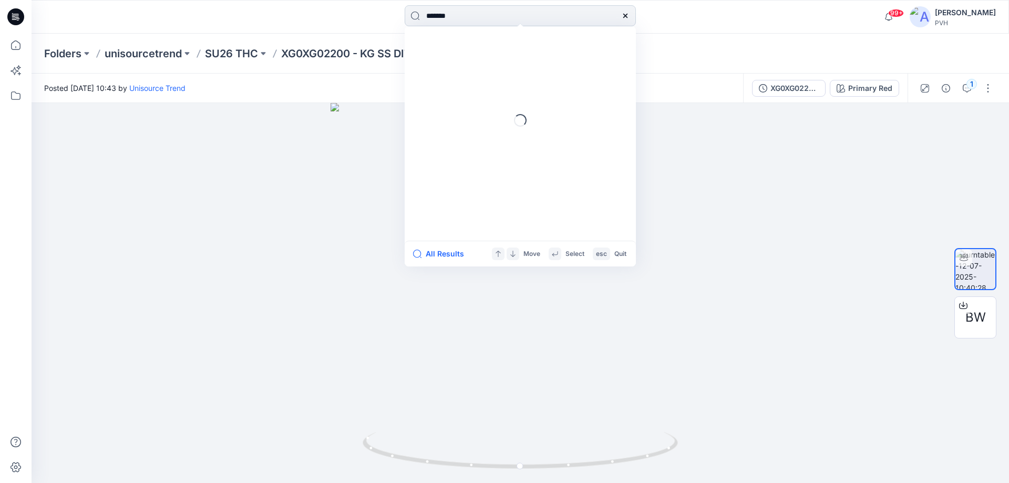
type input "*******"
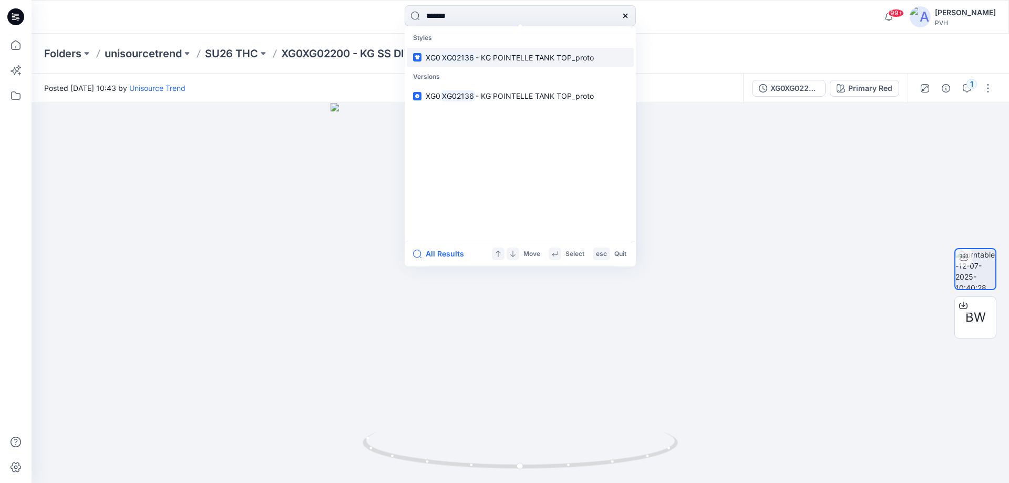
click at [451, 59] on mark "XG02136" at bounding box center [457, 57] width 35 height 12
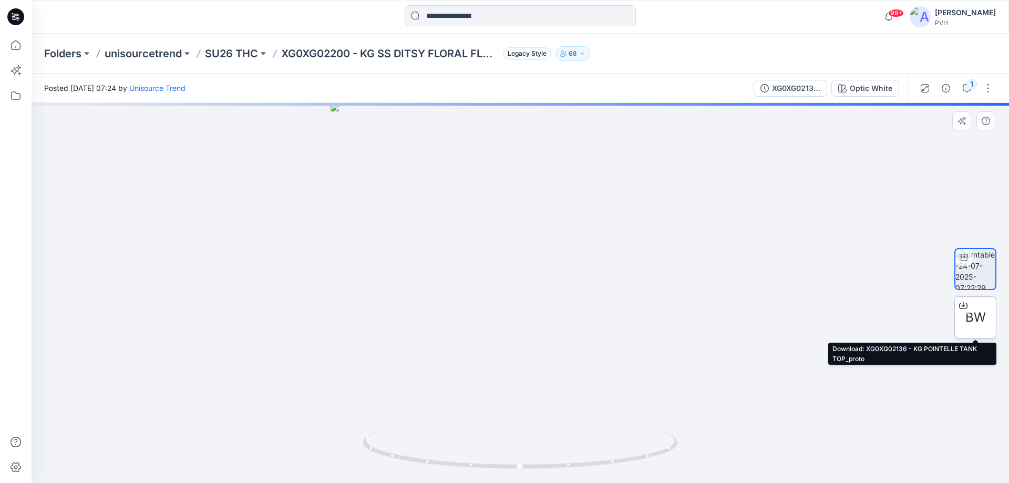
click at [976, 317] on span "BW" at bounding box center [975, 317] width 20 height 19
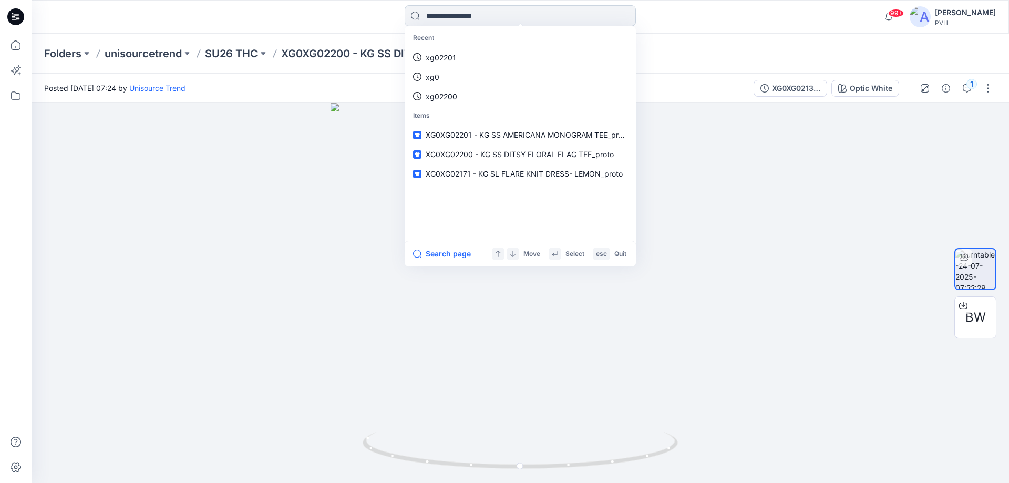
click at [493, 18] on input at bounding box center [519, 15] width 231 height 21
type input "*******"
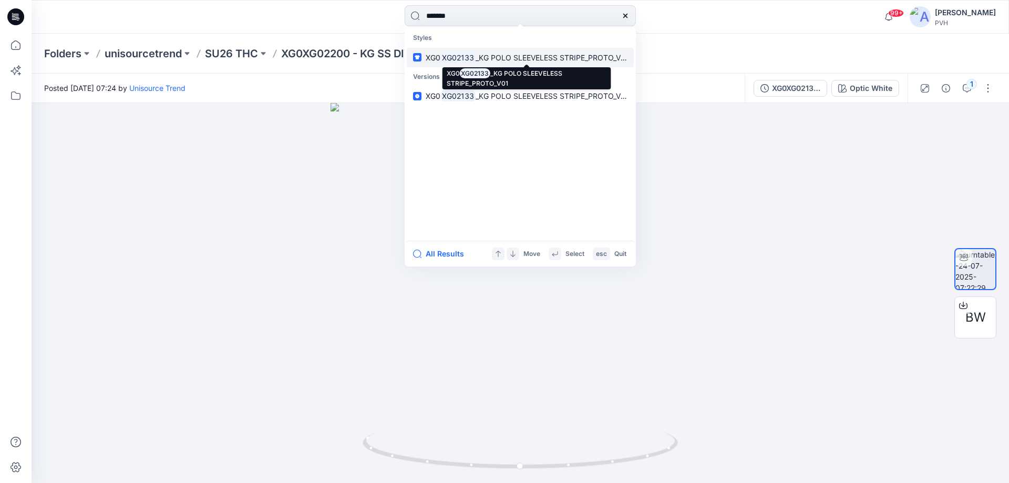
click at [459, 55] on mark "XG02133" at bounding box center [457, 57] width 35 height 12
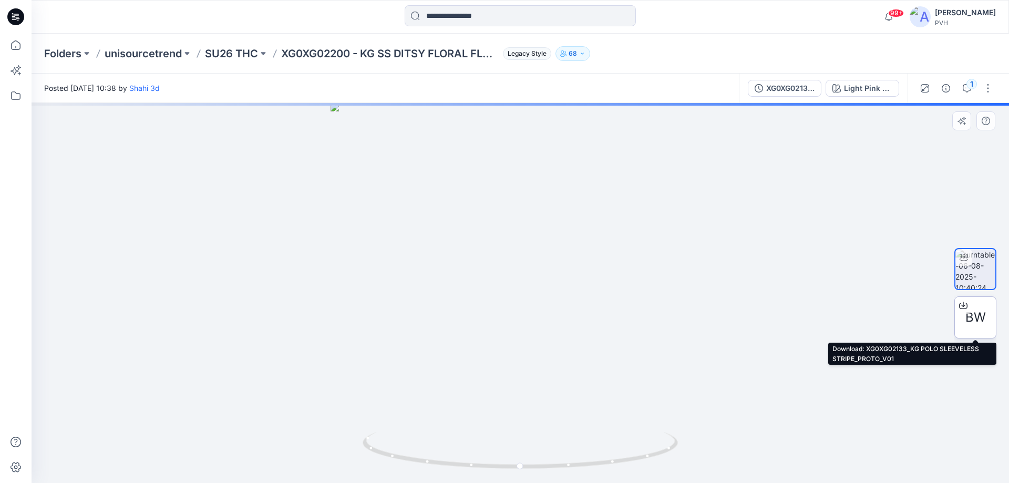
click at [979, 315] on span "BW" at bounding box center [975, 317] width 20 height 19
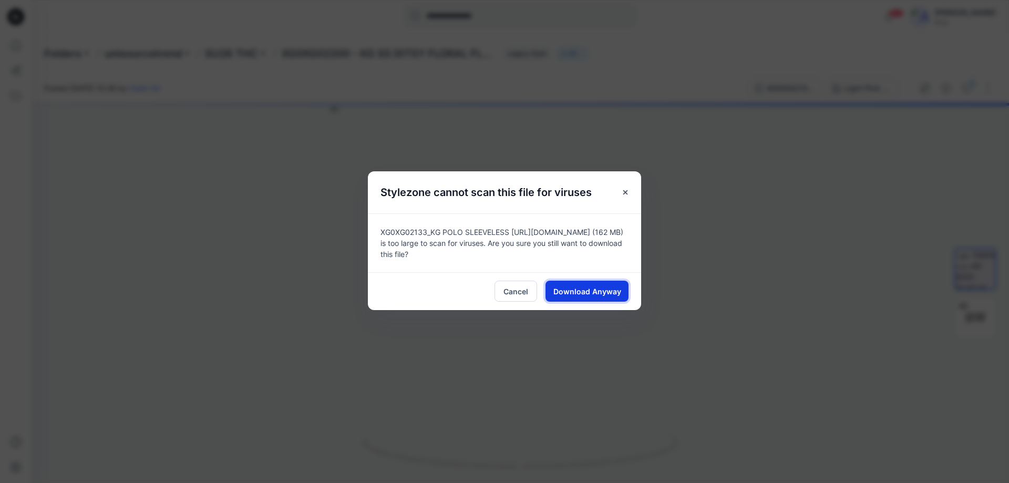
click at [609, 295] on span "Download Anyway" at bounding box center [587, 291] width 68 height 11
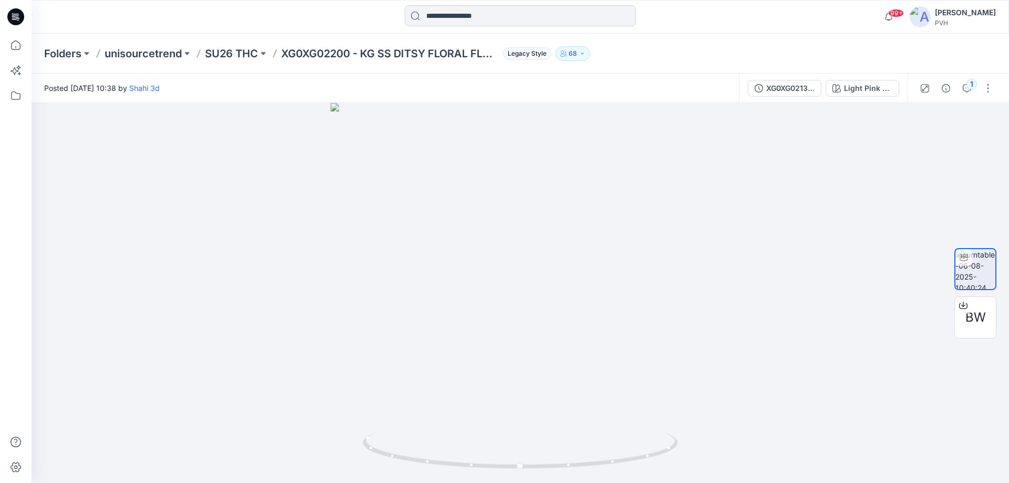
click at [436, 17] on input at bounding box center [519, 15] width 231 height 21
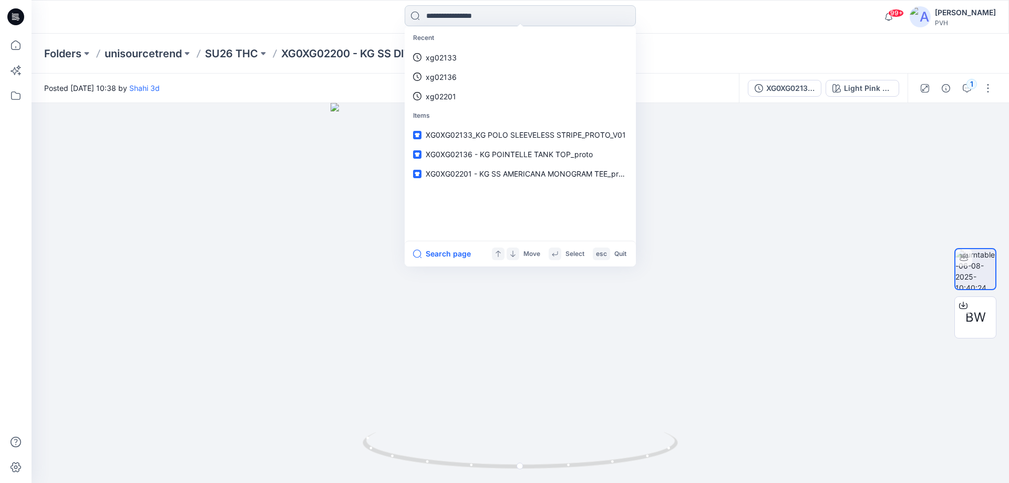
type input "*"
type input "*******"
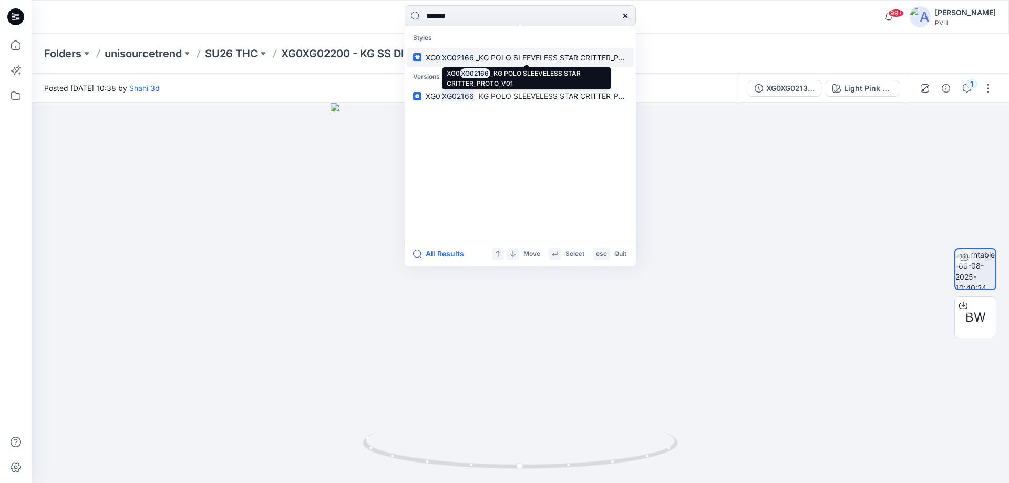
click at [494, 58] on span "_KG POLO SLEEVELESS STAR CRITTER_PROTO_V01" at bounding box center [564, 57] width 179 height 9
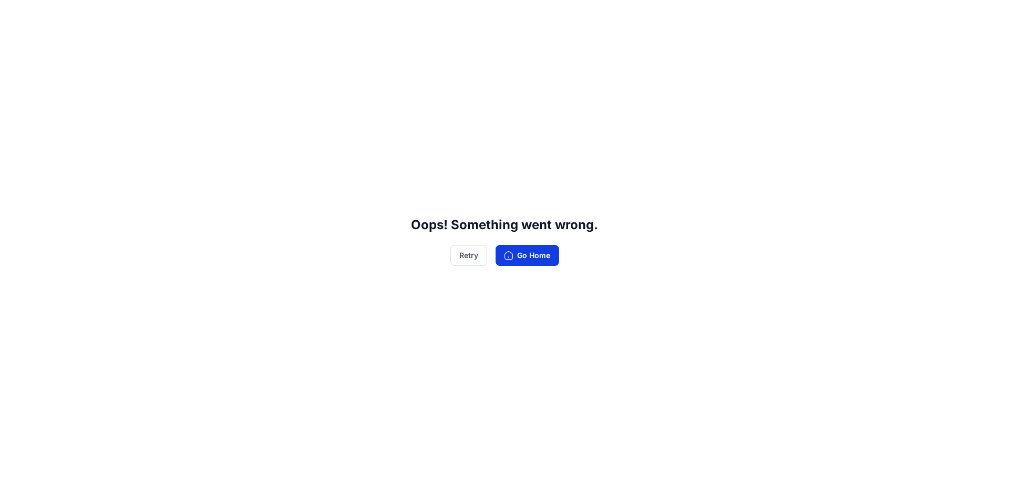
click at [524, 256] on button "Go Home" at bounding box center [527, 255] width 64 height 21
click at [470, 257] on button "Retry" at bounding box center [468, 255] width 37 height 21
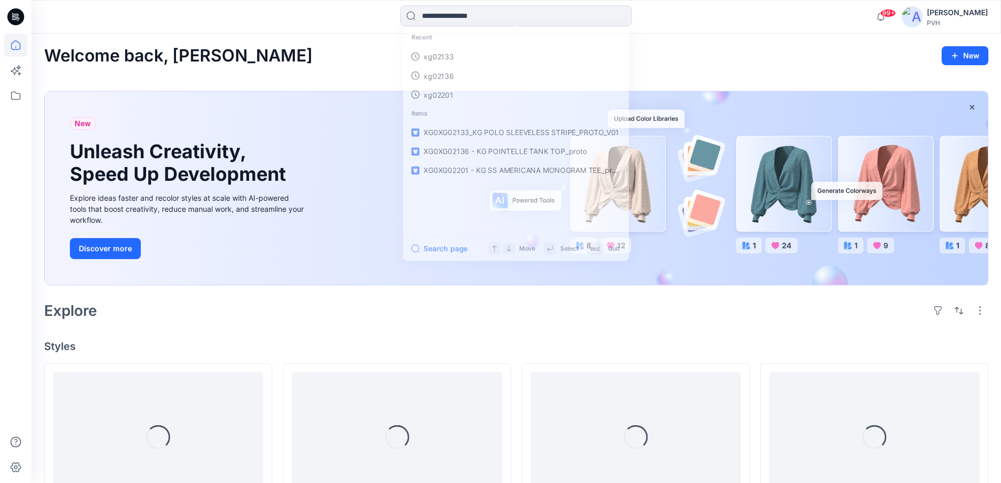
drag, startPoint x: 477, startPoint y: 14, endPoint x: 472, endPoint y: 37, distance: 23.6
click at [473, 28] on div "Recent xg02133 xg02136 xg02201 Items XG0XG02133_KG POLO SLEEVELESS STRIPE_PROTO…" at bounding box center [515, 16] width 231 height 23
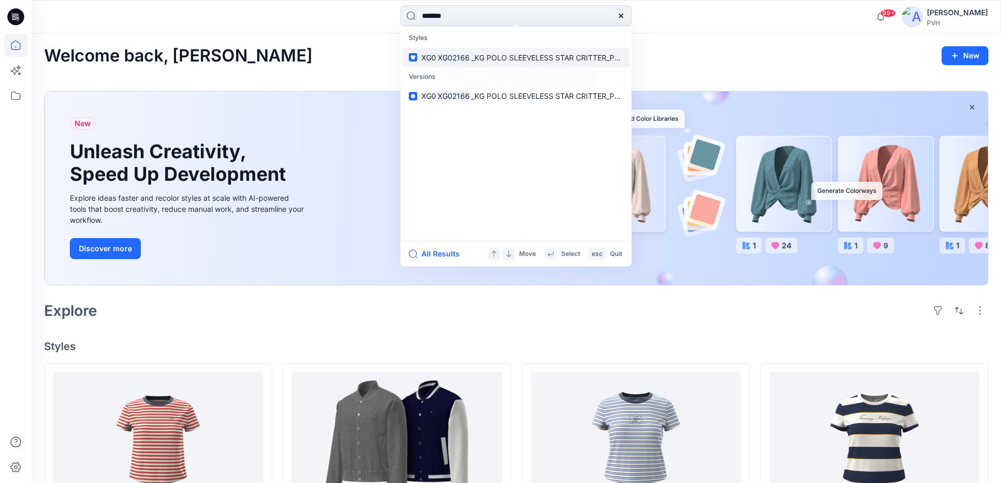
type input "*******"
click at [473, 65] on link "XG0 XG02166 _KG POLO SLEEVELESS STAR CRITTER_PROTO_V01" at bounding box center [515, 57] width 227 height 19
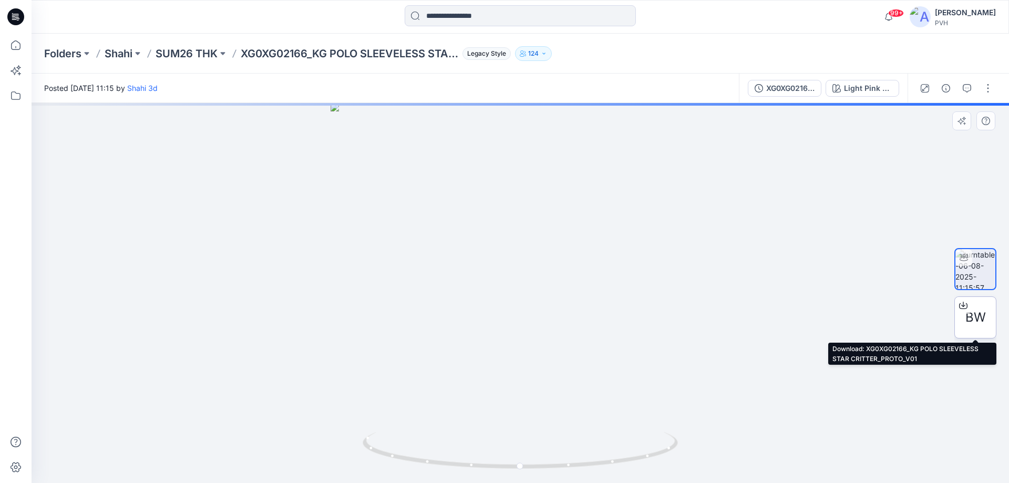
click at [979, 319] on span "BW" at bounding box center [975, 317] width 20 height 19
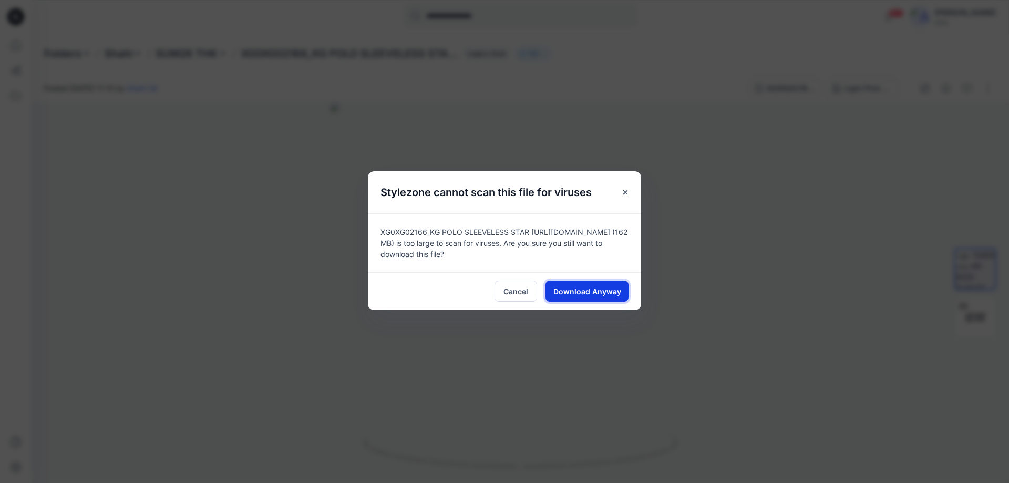
click at [590, 292] on span "Download Anyway" at bounding box center [587, 291] width 68 height 11
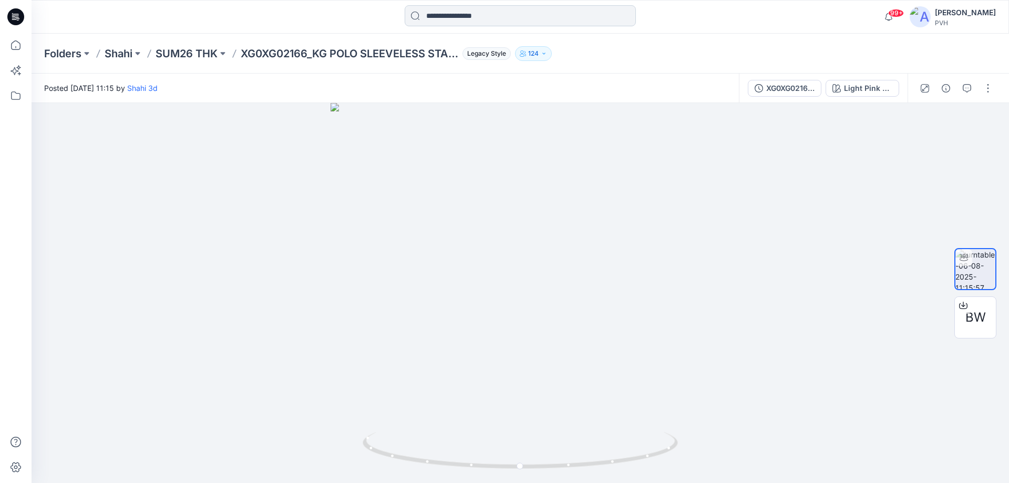
click at [448, 19] on input at bounding box center [519, 15] width 231 height 21
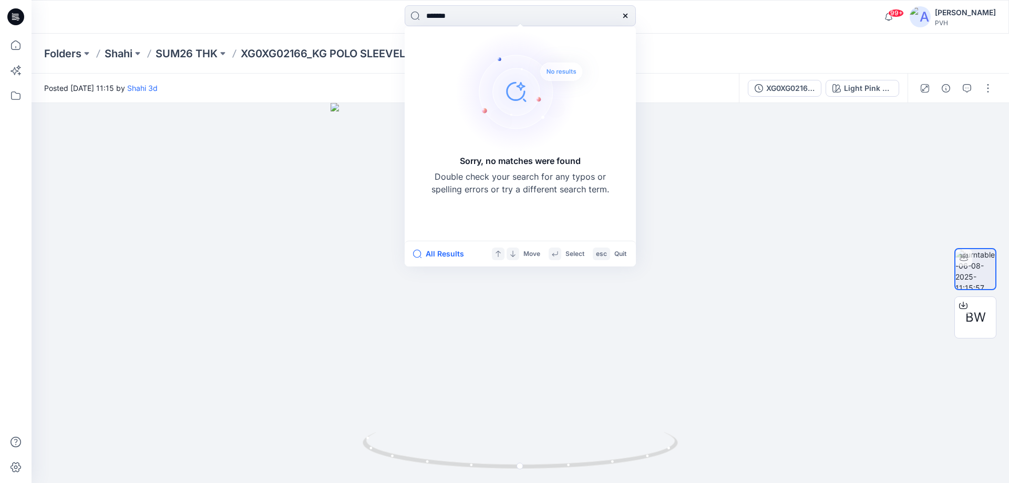
drag, startPoint x: 448, startPoint y: 53, endPoint x: 469, endPoint y: 43, distance: 23.3
click at [450, 51] on div "Sorry, no matches were found Double check your search for any typos or spelling…" at bounding box center [520, 111] width 179 height 167
click at [476, 18] on input "*******" at bounding box center [519, 15] width 231 height 21
drag, startPoint x: 474, startPoint y: 15, endPoint x: 7, endPoint y: 107, distance: 475.4
click at [78, 106] on div "******* Sorry, no matches were found Double check your search for any typos or …" at bounding box center [504, 241] width 1009 height 483
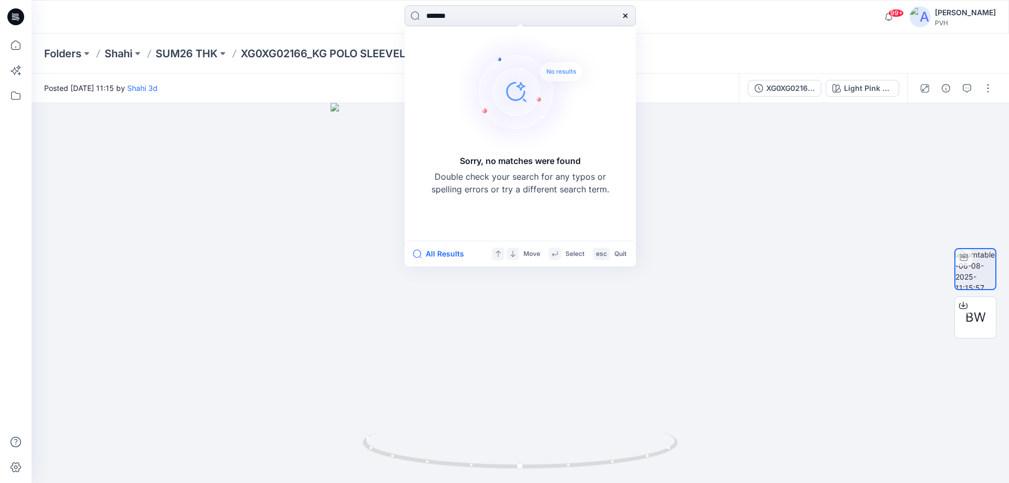
click at [489, 18] on input "*******" at bounding box center [519, 15] width 231 height 21
drag, startPoint x: 489, startPoint y: 17, endPoint x: 396, endPoint y: 22, distance: 92.6
click at [399, 21] on div "******* Sorry, no matches were found Double check your search for any typos or …" at bounding box center [520, 16] width 489 height 23
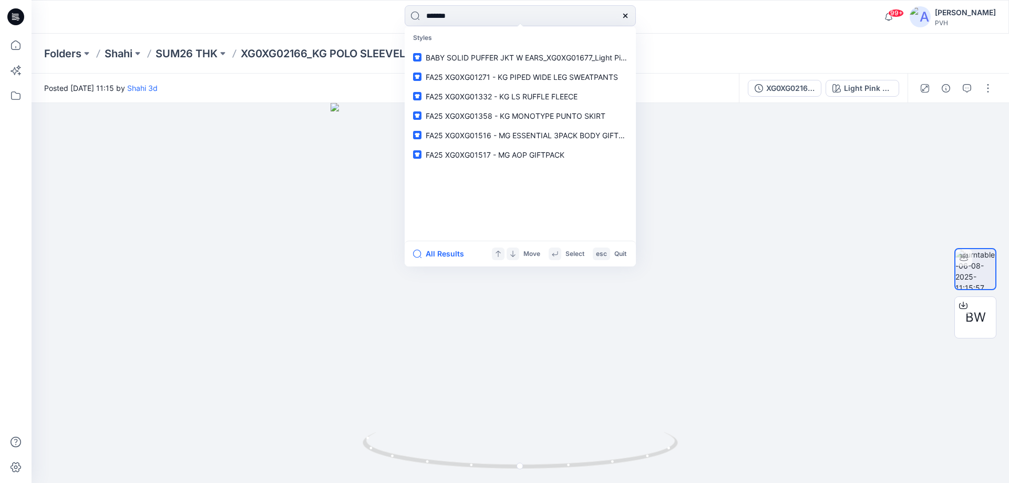
type input "*******"
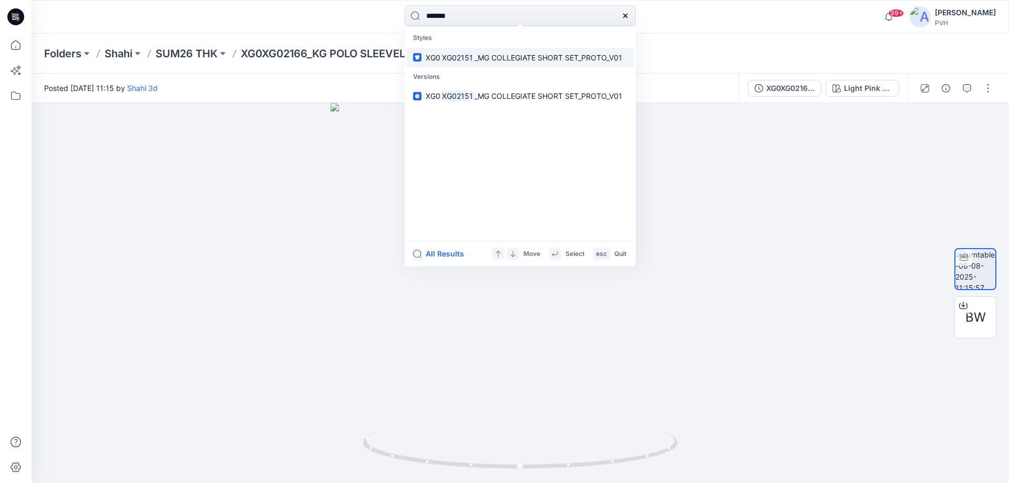
click at [463, 61] on mark "XG02151" at bounding box center [457, 57] width 34 height 12
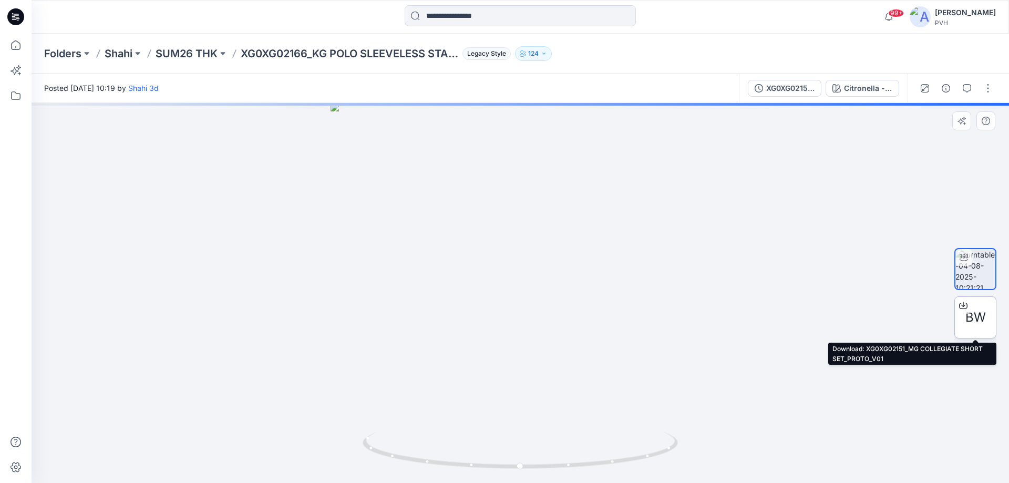
click at [970, 317] on span "BW" at bounding box center [975, 317] width 20 height 19
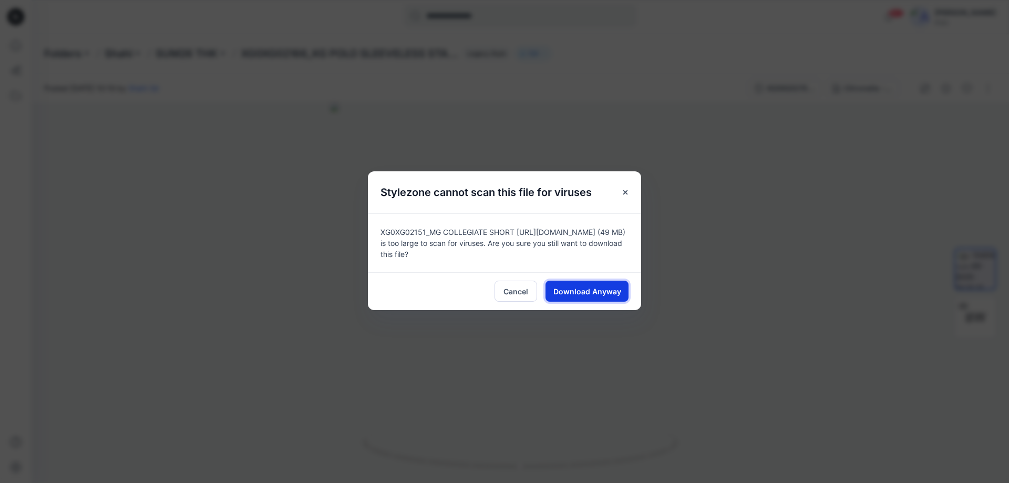
click at [607, 296] on span "Download Anyway" at bounding box center [587, 291] width 68 height 11
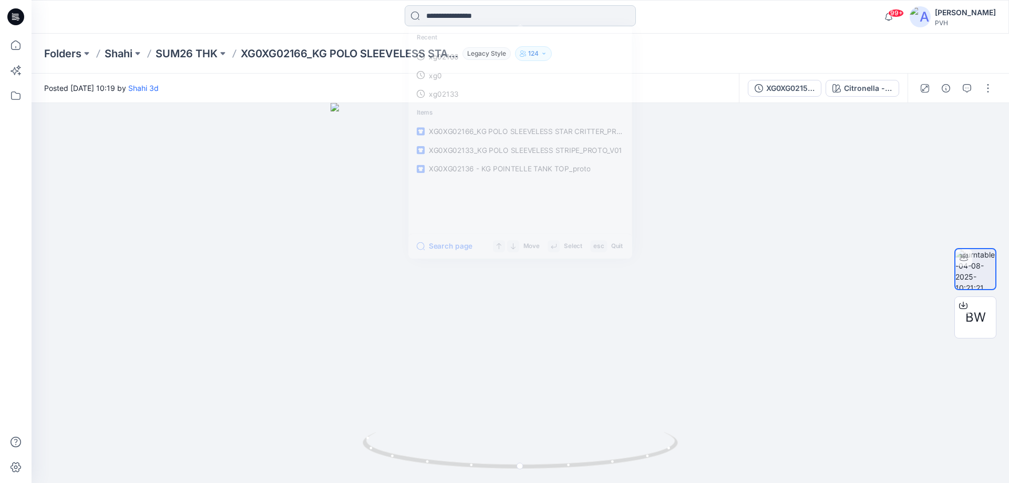
click at [472, 24] on input at bounding box center [519, 15] width 231 height 21
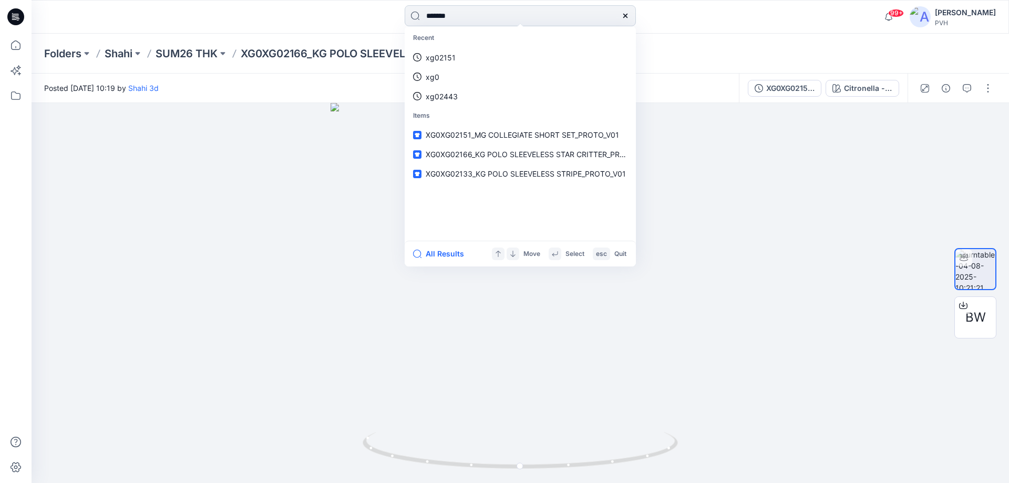
type input "*******"
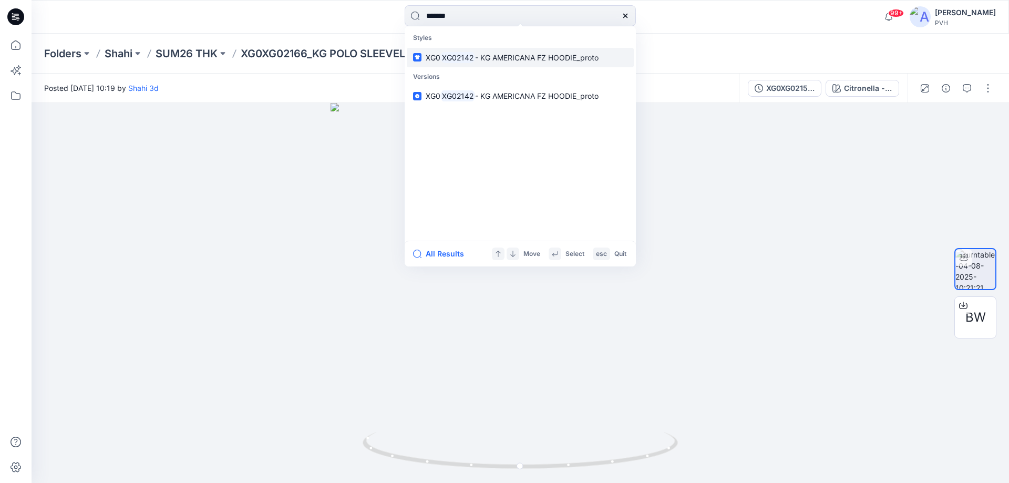
click at [550, 64] on link "XG0 XG02142 - KG AMERICANA FZ HOODIE_proto" at bounding box center [520, 57] width 227 height 19
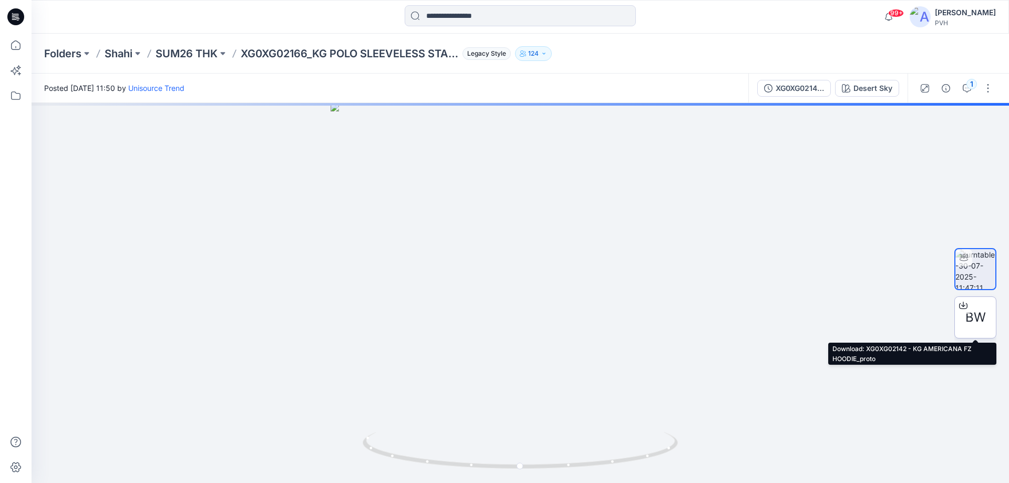
click at [983, 316] on span "BW" at bounding box center [975, 317] width 20 height 19
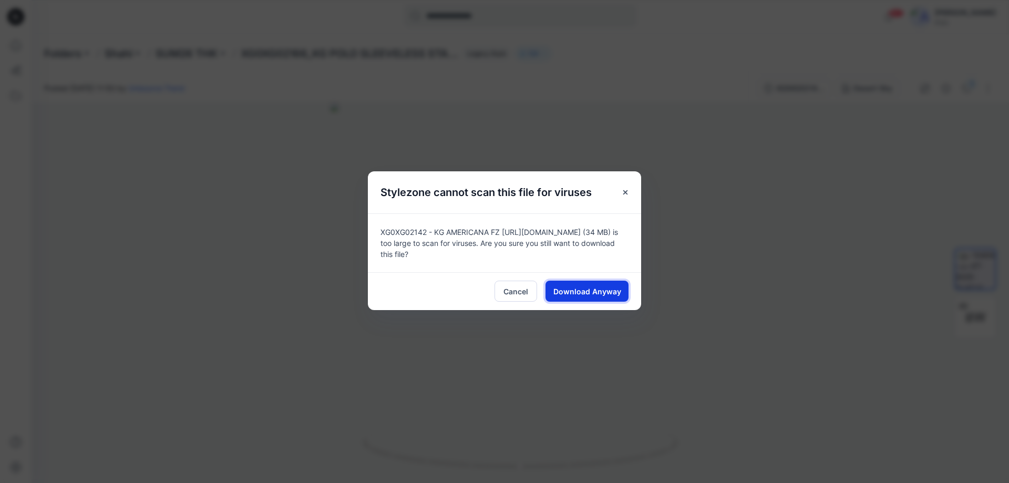
click at [599, 294] on span "Download Anyway" at bounding box center [587, 291] width 68 height 11
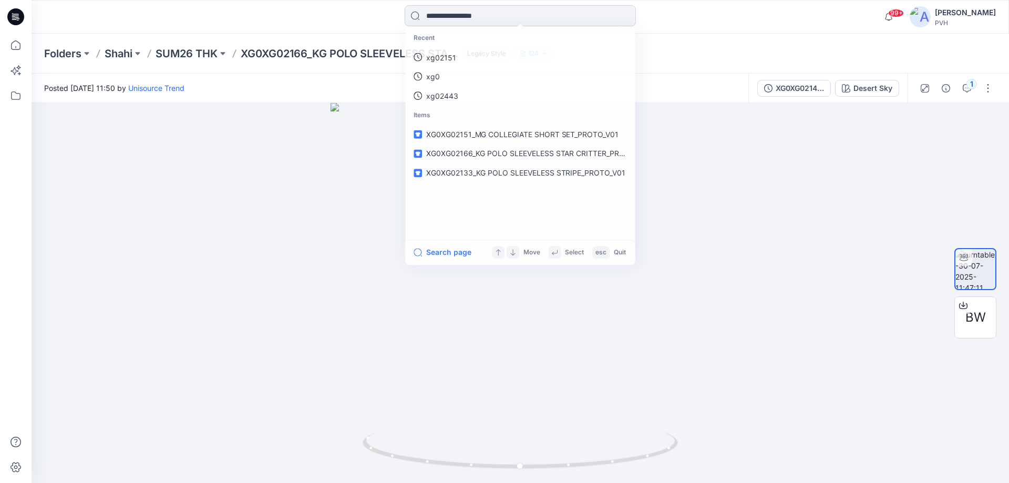
click at [466, 21] on input at bounding box center [519, 15] width 231 height 21
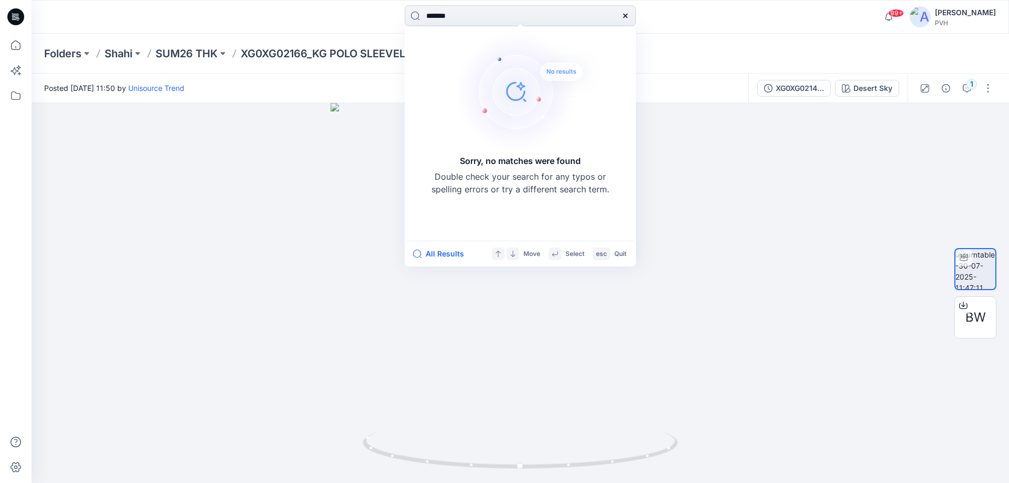
type input "*******"
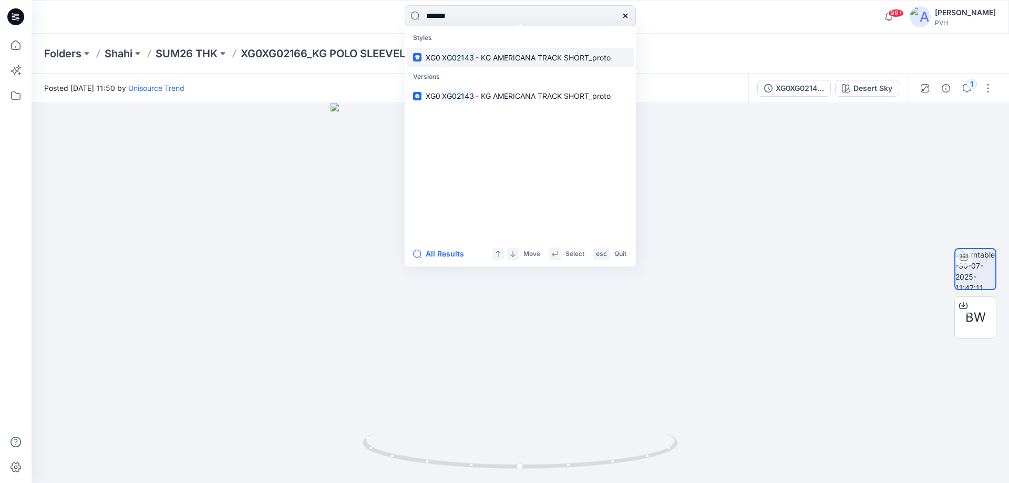
click at [480, 53] on span "- KG AMERICANA TRACK SHORT_proto" at bounding box center [542, 57] width 135 height 9
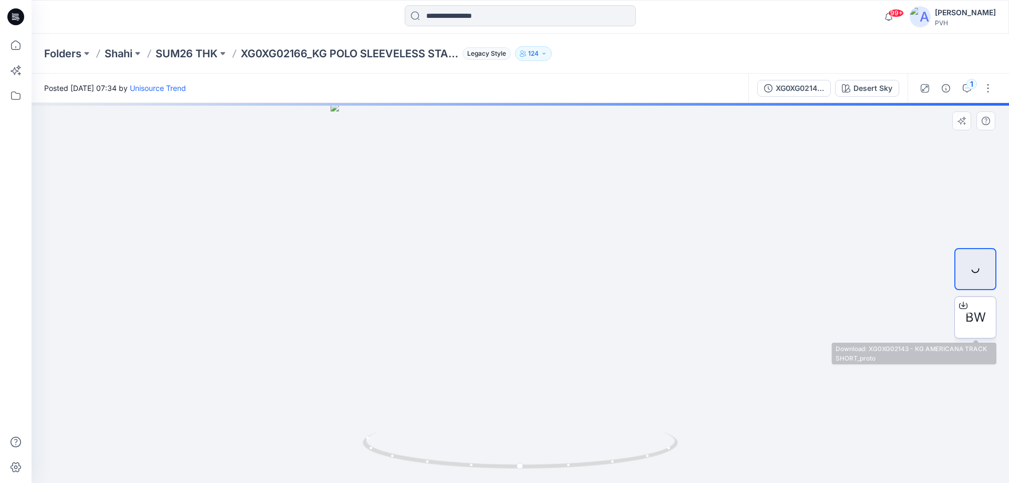
click at [969, 322] on span "BW" at bounding box center [975, 317] width 20 height 19
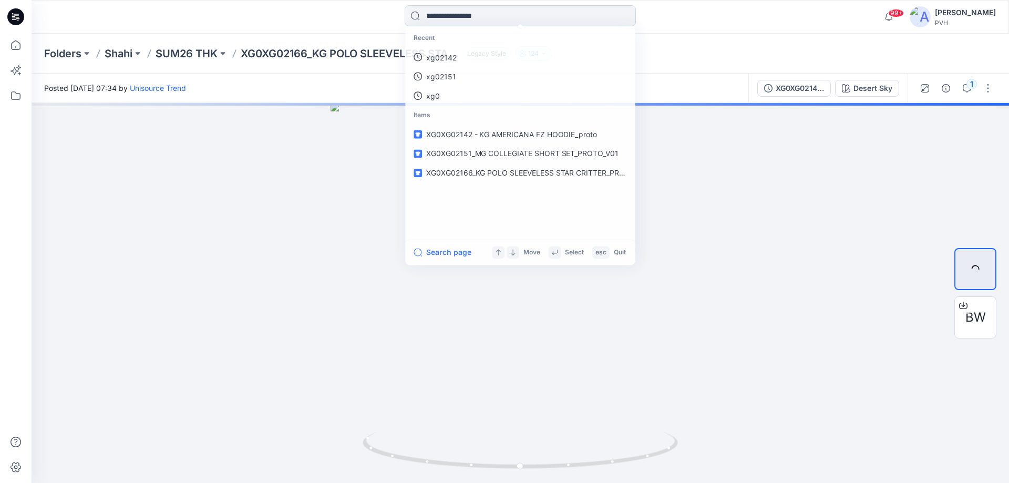
click at [503, 11] on input at bounding box center [519, 15] width 231 height 21
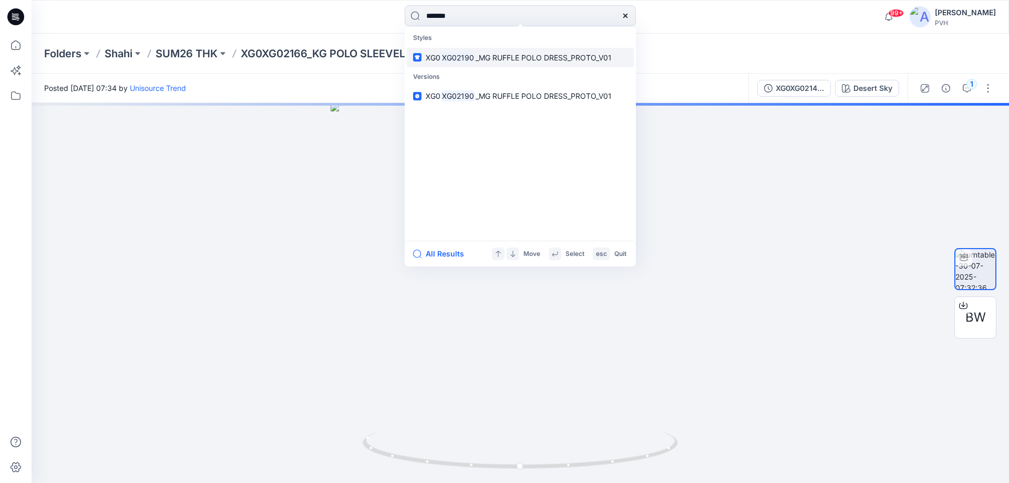
type input "*******"
click at [471, 61] on mark "XG02190" at bounding box center [457, 57] width 35 height 12
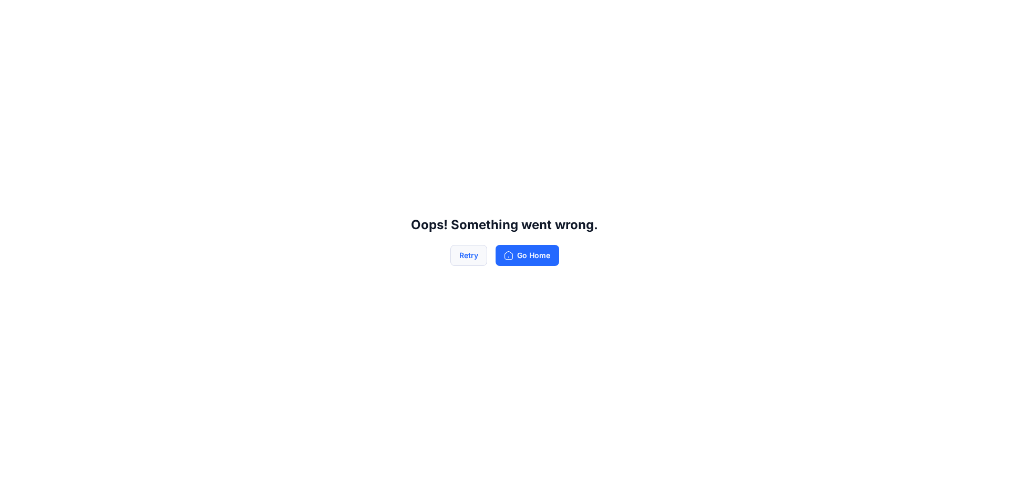
click at [466, 259] on button "Retry" at bounding box center [468, 255] width 37 height 21
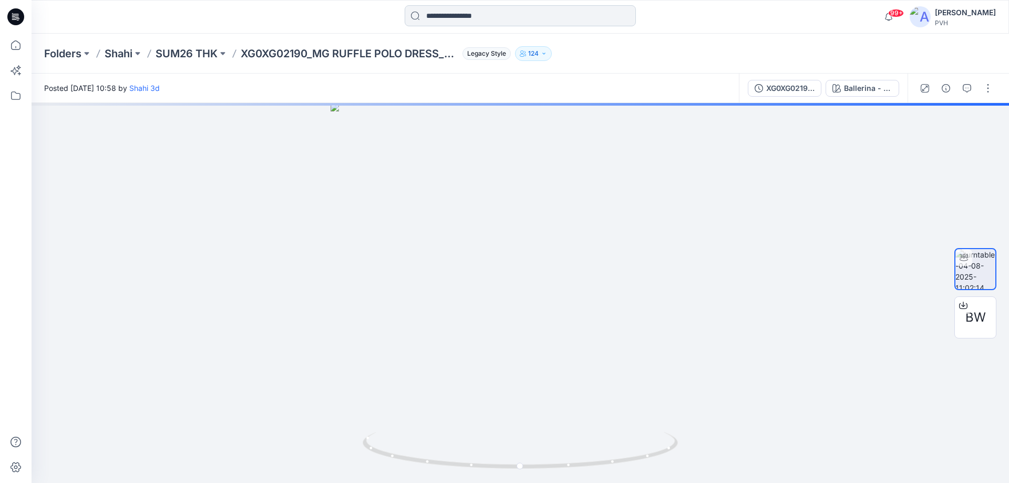
click at [489, 19] on input at bounding box center [519, 15] width 231 height 21
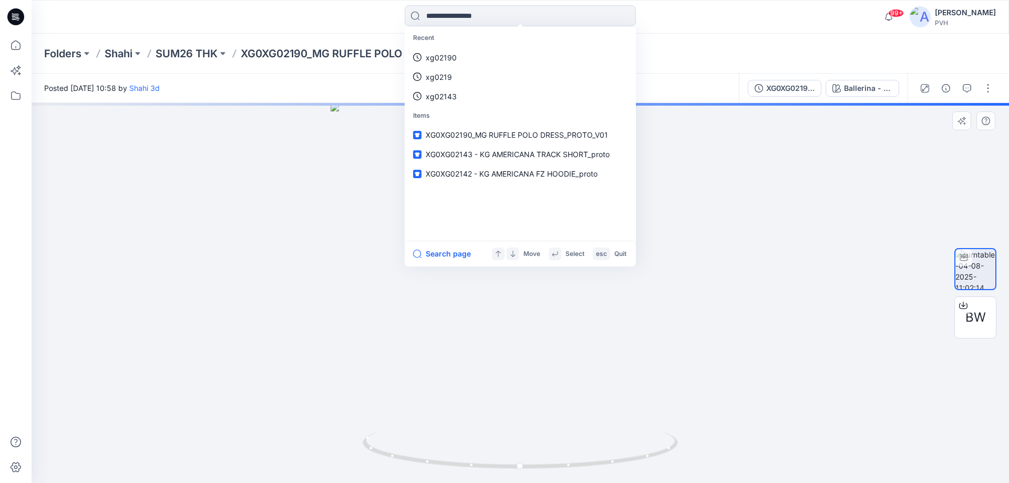
drag, startPoint x: 959, startPoint y: 379, endPoint x: 980, endPoint y: 350, distance: 35.7
click at [960, 378] on div "BW" at bounding box center [975, 293] width 42 height 263
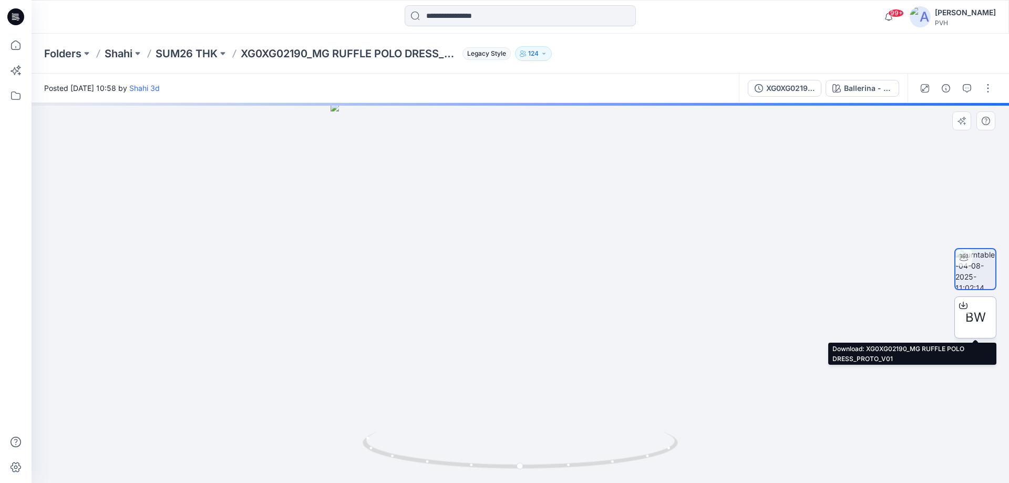
click at [982, 319] on span "BW" at bounding box center [975, 317] width 20 height 19
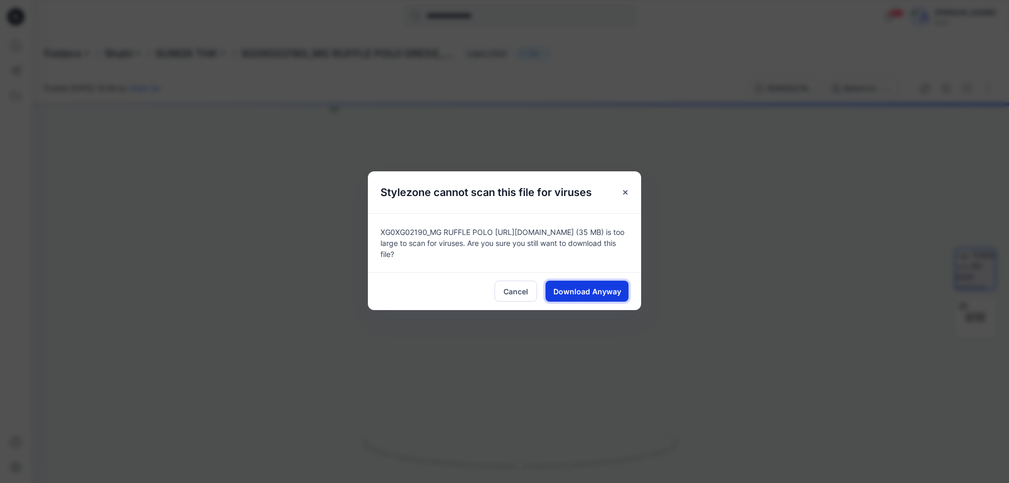
click at [589, 295] on span "Download Anyway" at bounding box center [587, 291] width 68 height 11
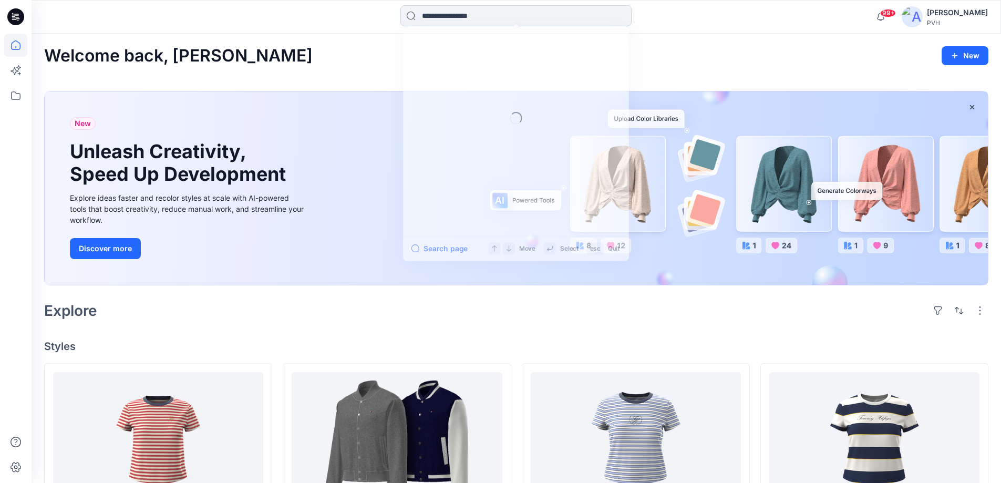
click at [442, 12] on input at bounding box center [515, 15] width 231 height 21
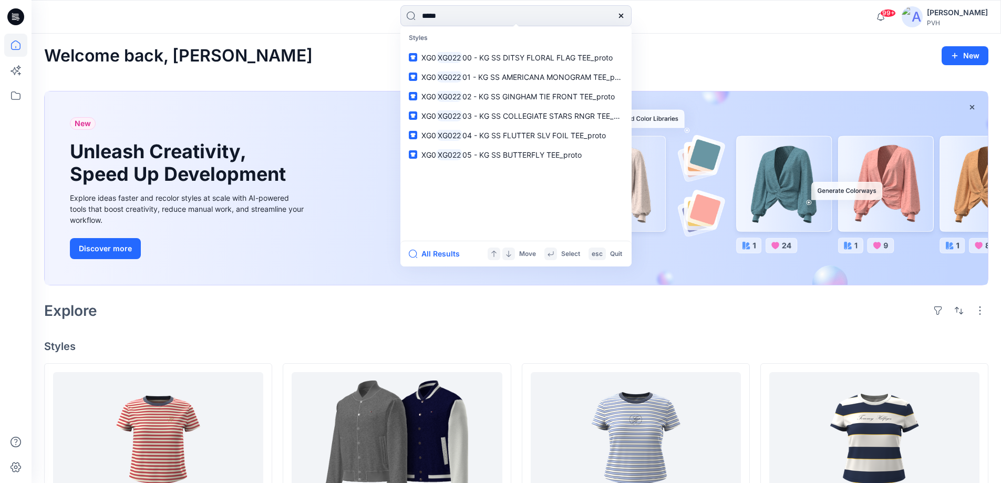
type input "*****"
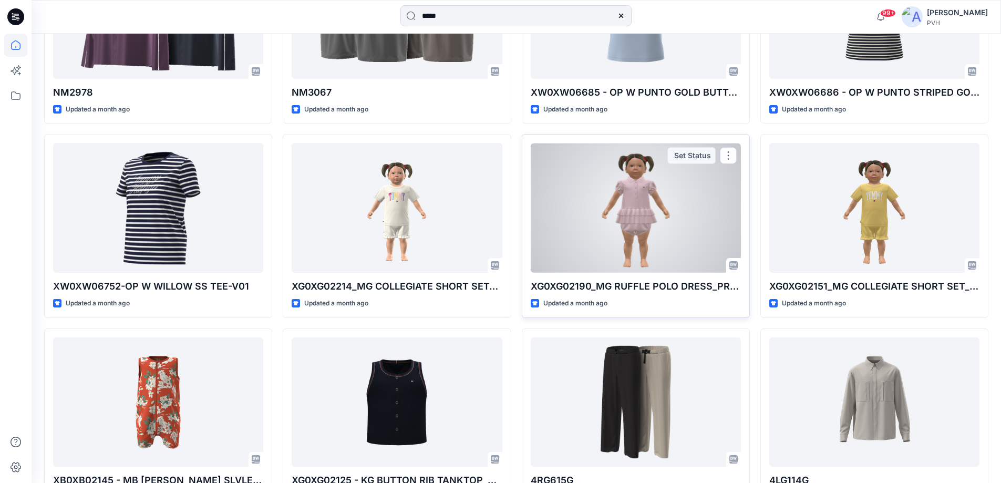
scroll to position [6635, 0]
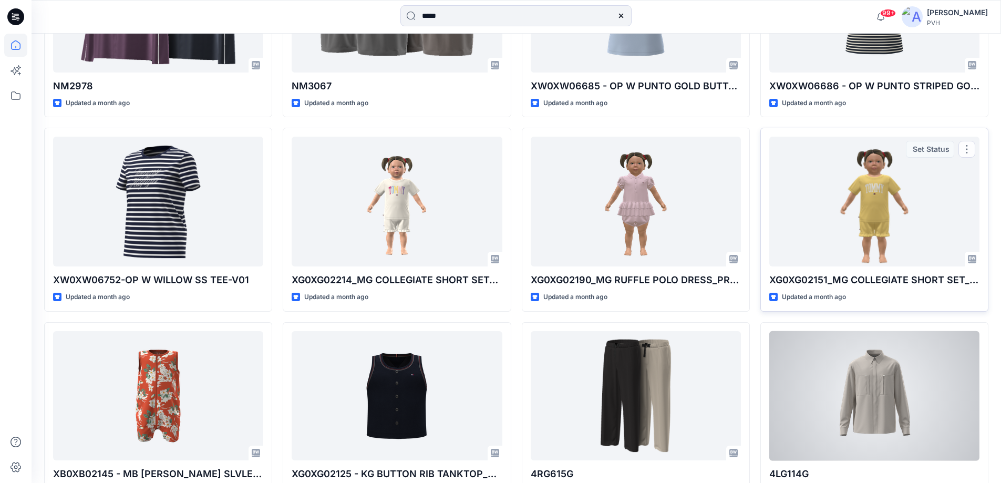
drag, startPoint x: 834, startPoint y: 327, endPoint x: 828, endPoint y: 311, distance: 16.6
click at [827, 322] on div "4LG114G Updated a month ago Set Status" at bounding box center [874, 413] width 228 height 183
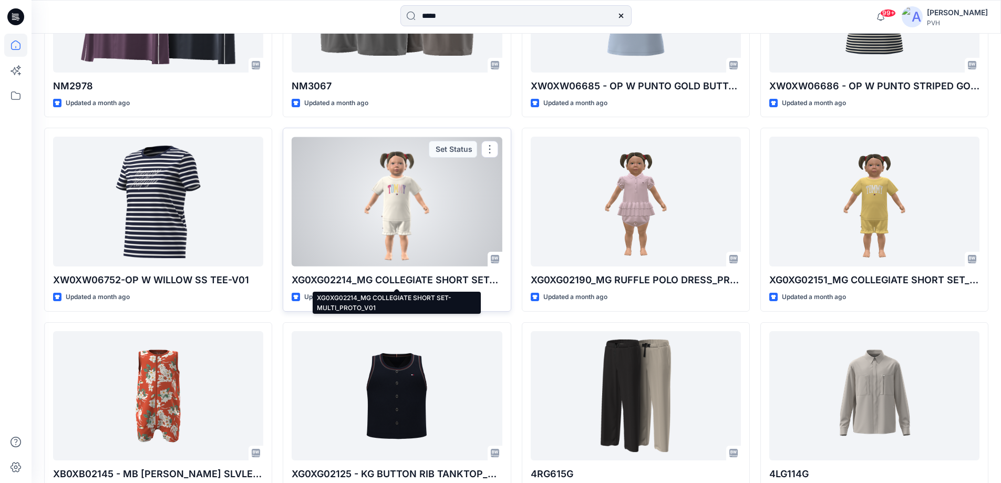
click at [391, 281] on p "XG0XG02214_MG COLLEGIATE SHORT SET-MULTI_PROTO_V01" at bounding box center [397, 280] width 210 height 15
click at [416, 280] on p "XG0XG02214_MG COLLEGIATE SHORT SET-MULTI_PROTO_V01" at bounding box center [397, 280] width 210 height 15
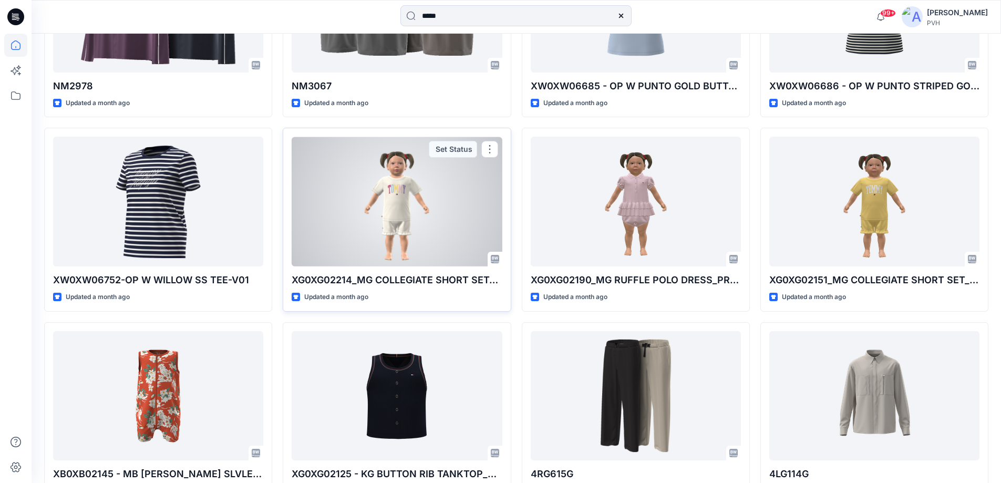
click at [389, 184] on div at bounding box center [397, 202] width 210 height 130
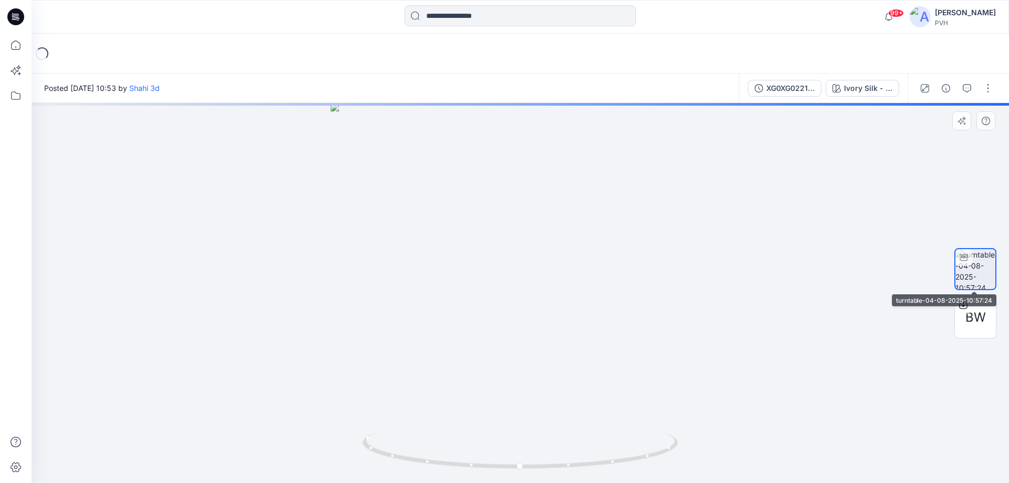
drag, startPoint x: 976, startPoint y: 286, endPoint x: 978, endPoint y: 295, distance: 8.5
click at [979, 294] on div "BW" at bounding box center [975, 293] width 42 height 263
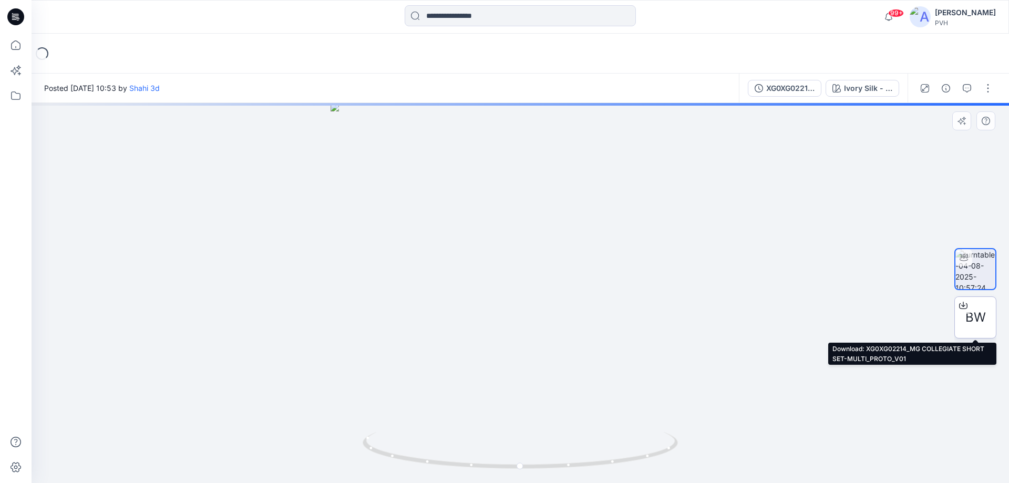
click at [980, 317] on span "BW" at bounding box center [975, 317] width 20 height 19
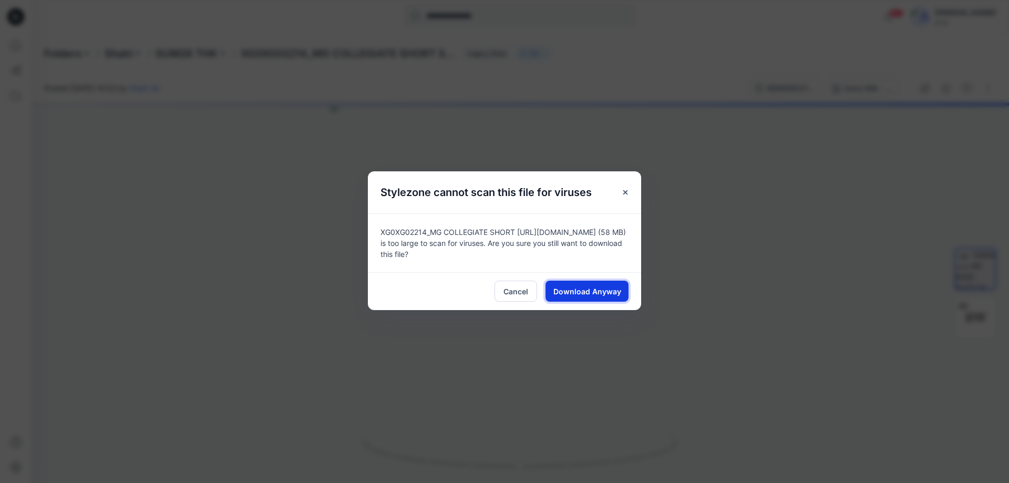
click at [622, 296] on button "Download Anyway" at bounding box center [586, 290] width 83 height 21
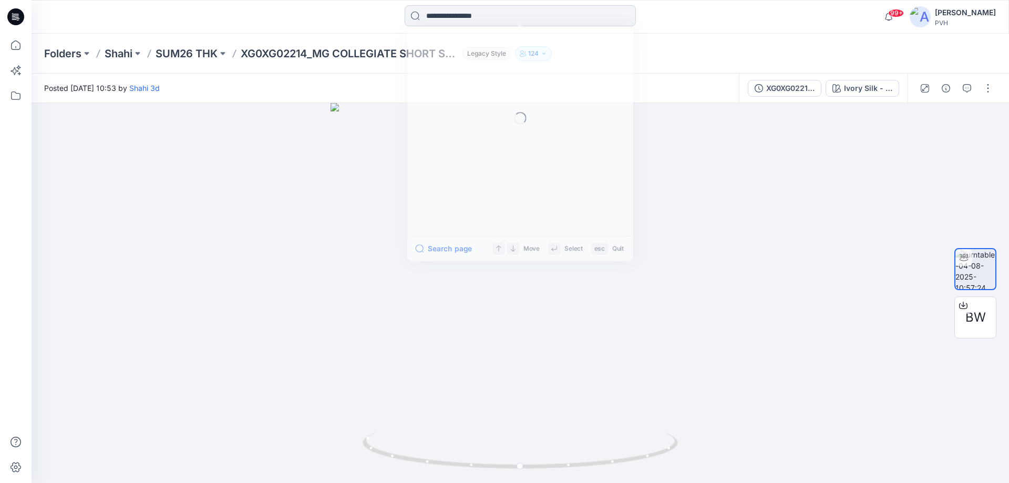
click at [503, 17] on input at bounding box center [519, 15] width 231 height 21
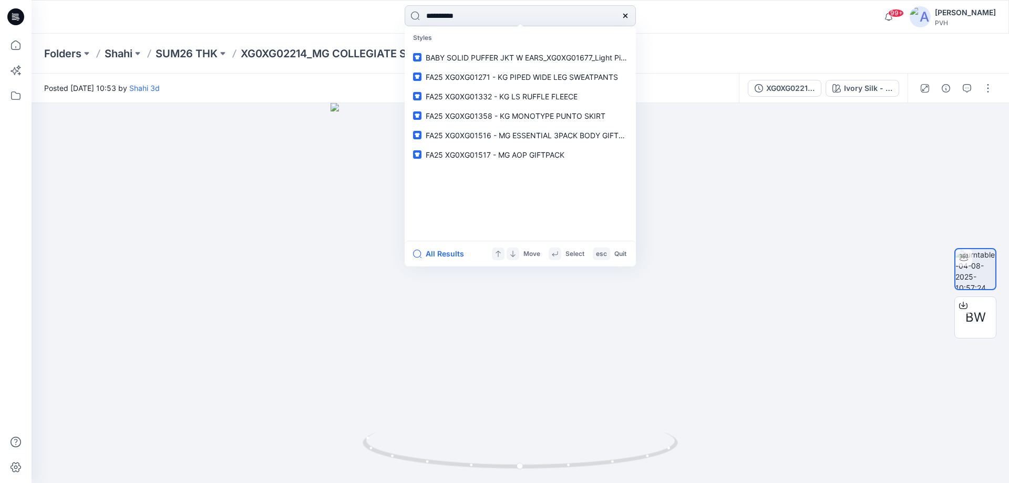
type input "**********"
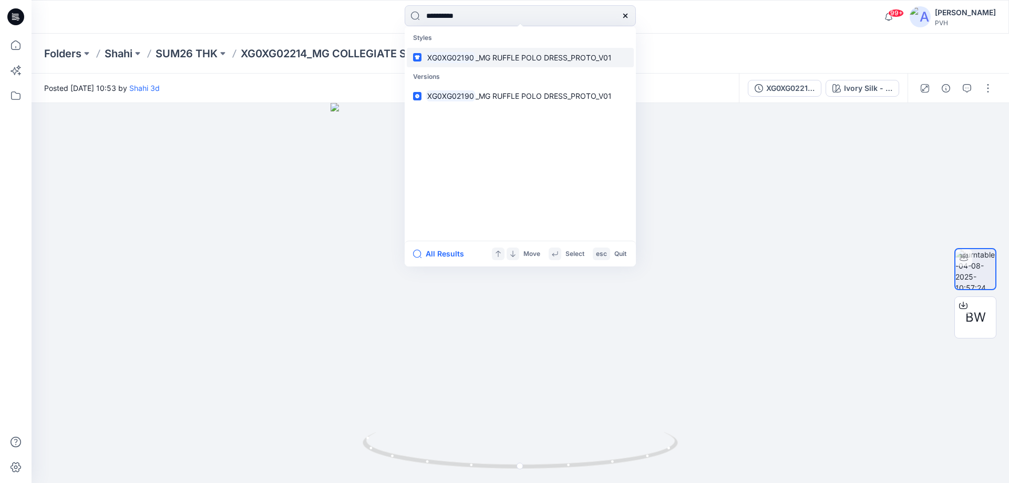
click at [496, 57] on span "_MG RUFFLE POLO DRESS_PROTO_V01" at bounding box center [543, 57] width 136 height 9
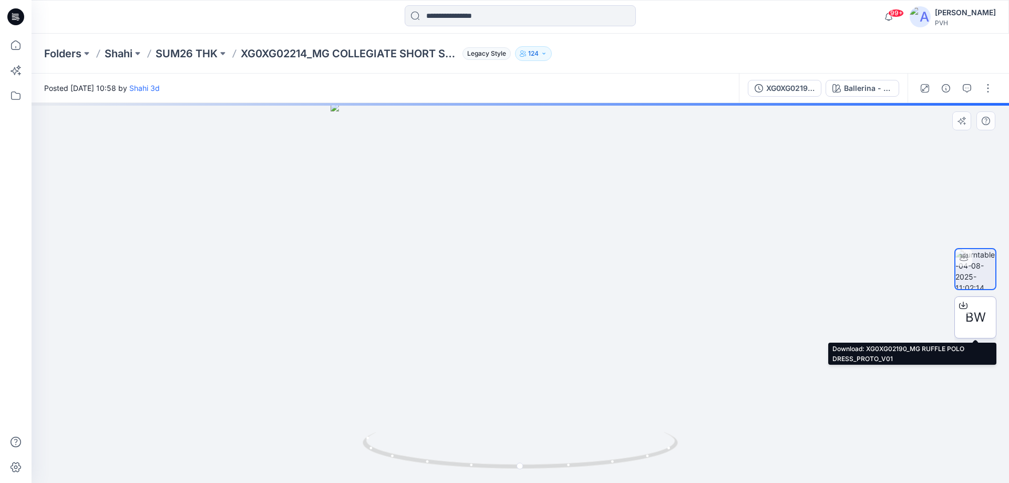
click at [969, 313] on div at bounding box center [962, 305] width 17 height 17
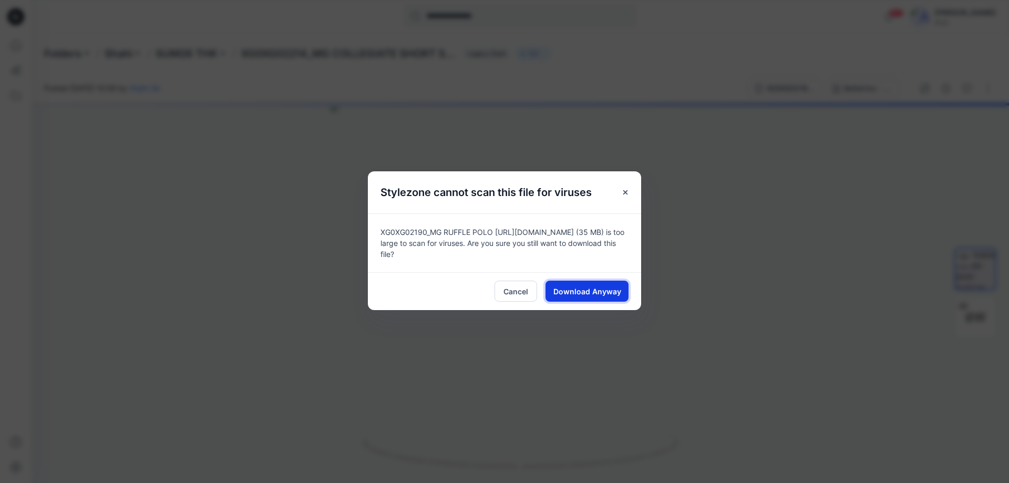
click at [589, 290] on span "Download Anyway" at bounding box center [587, 291] width 68 height 11
